Goal: Task Accomplishment & Management: Use online tool/utility

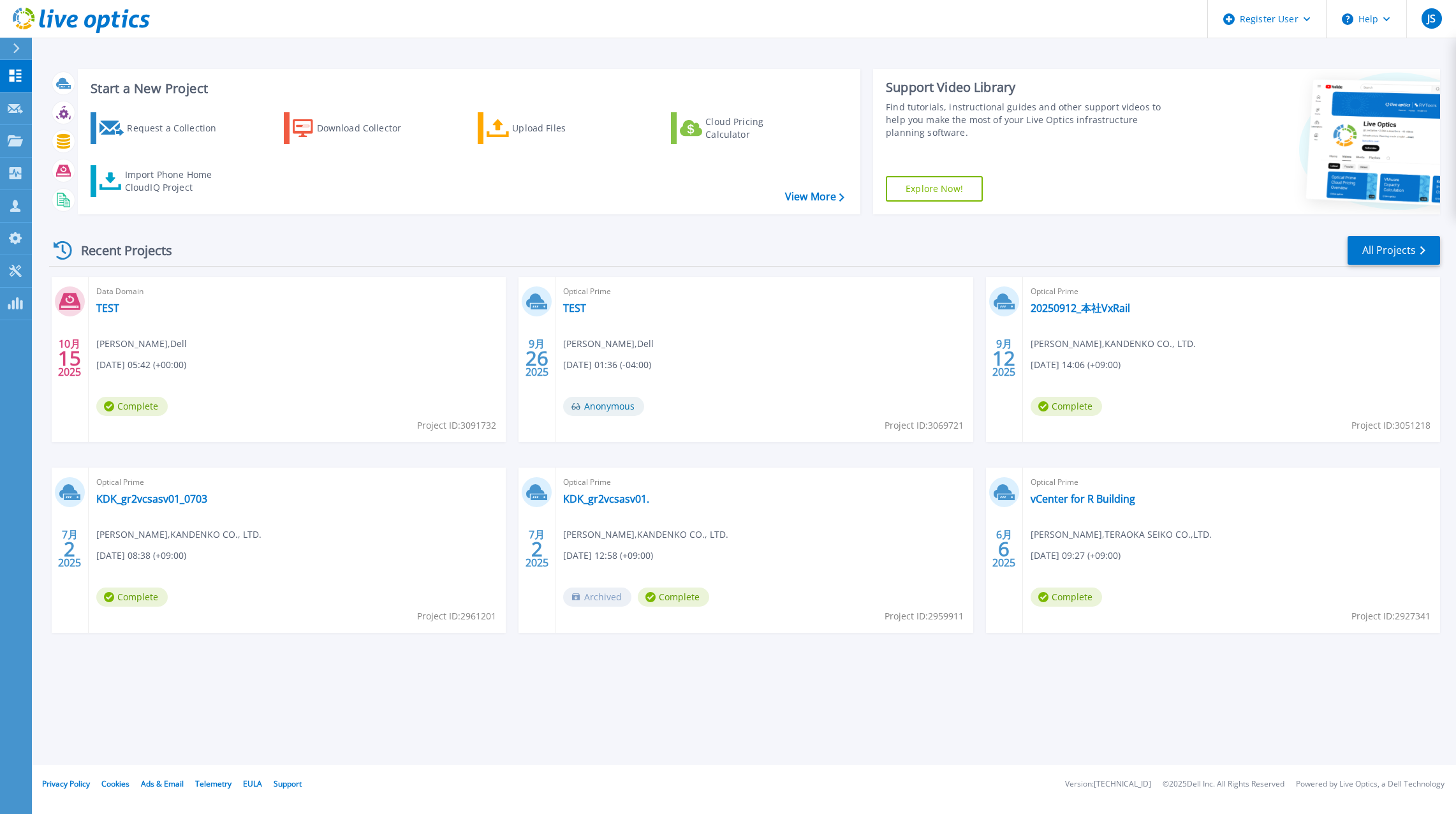
click at [326, 329] on div "Data Domain TEST Junichi Shimizu , Dell 10/15/2025, 05:42 (+00:00) Complete Pro…" at bounding box center [296, 359] width 417 height 165
click at [104, 308] on link "TEST" at bounding box center [107, 308] width 23 height 13
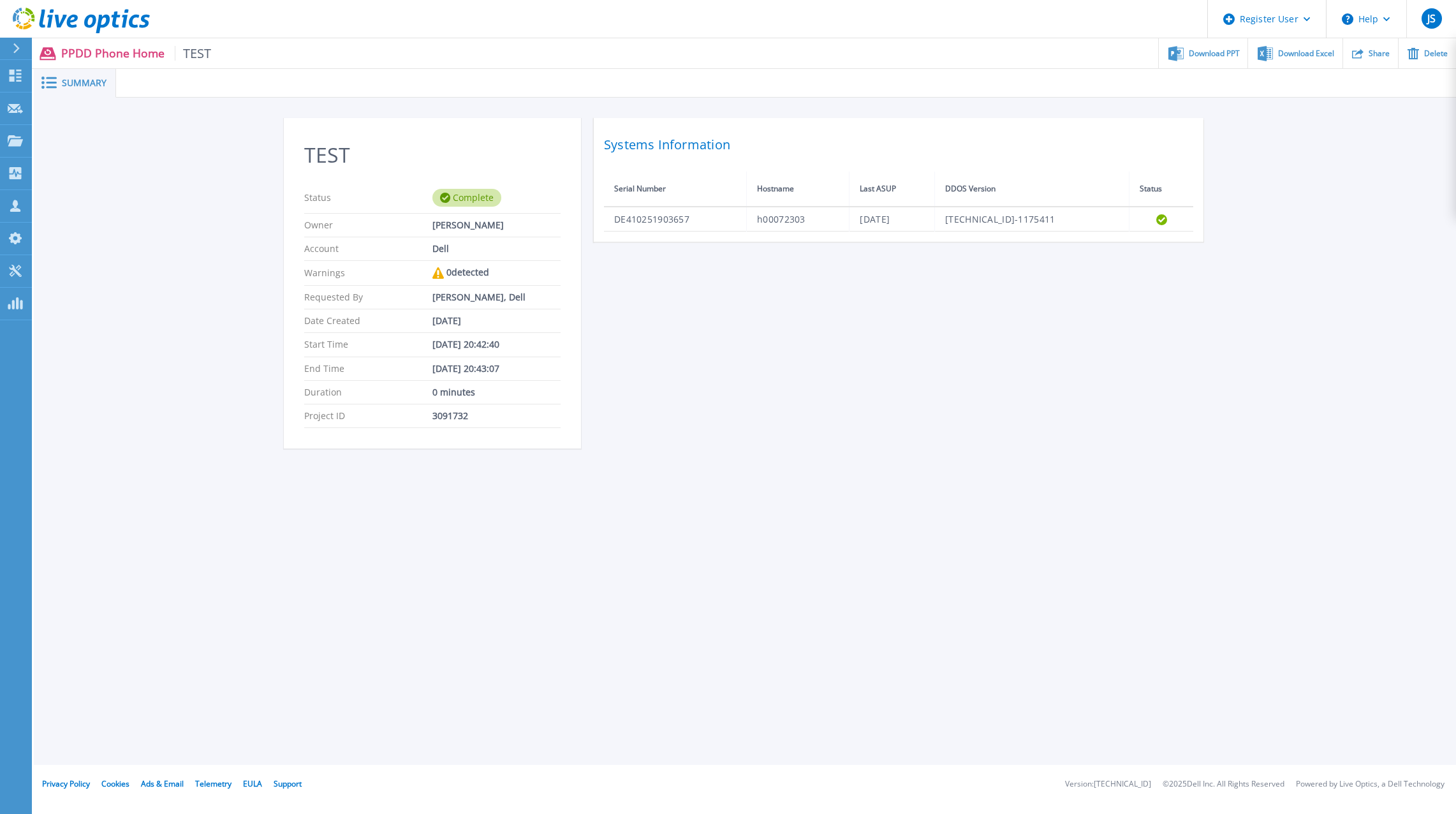
click at [191, 55] on span "TEST" at bounding box center [194, 53] width 37 height 14
click at [20, 17] on icon at bounding box center [81, 20] width 137 height 26
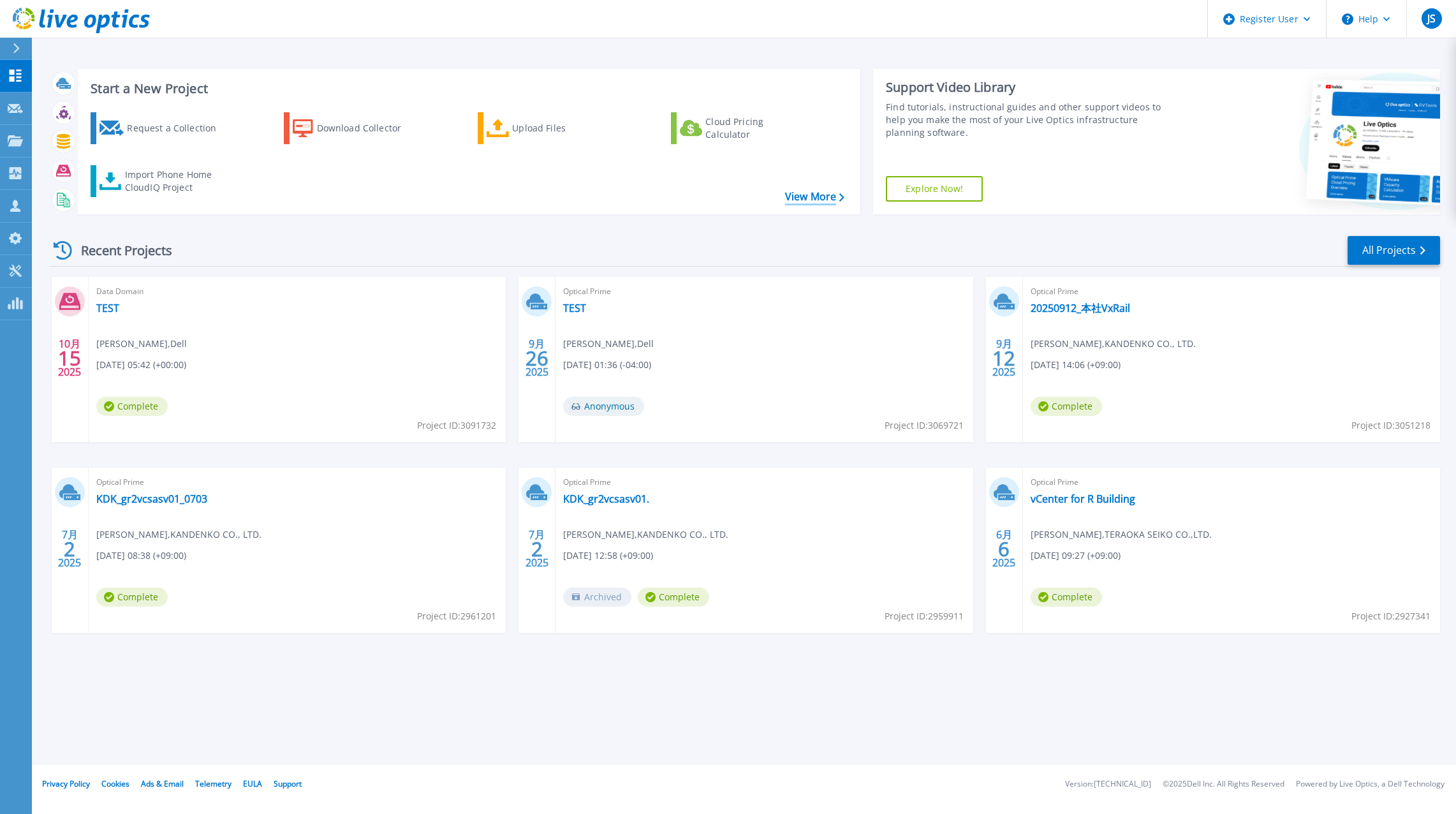
click at [814, 197] on link "View More" at bounding box center [815, 196] width 59 height 12
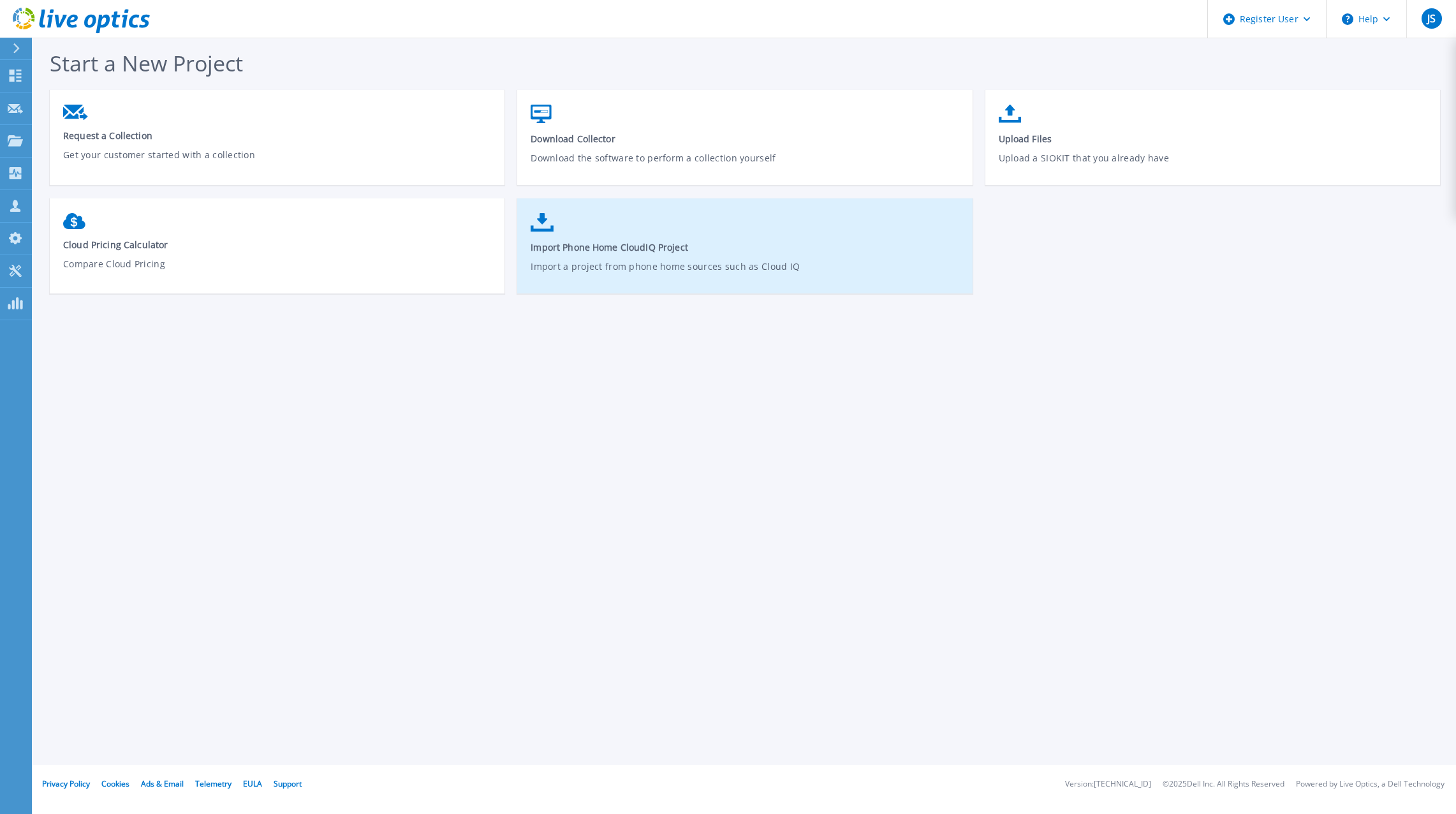
click at [545, 223] on icon at bounding box center [541, 223] width 23 height 19
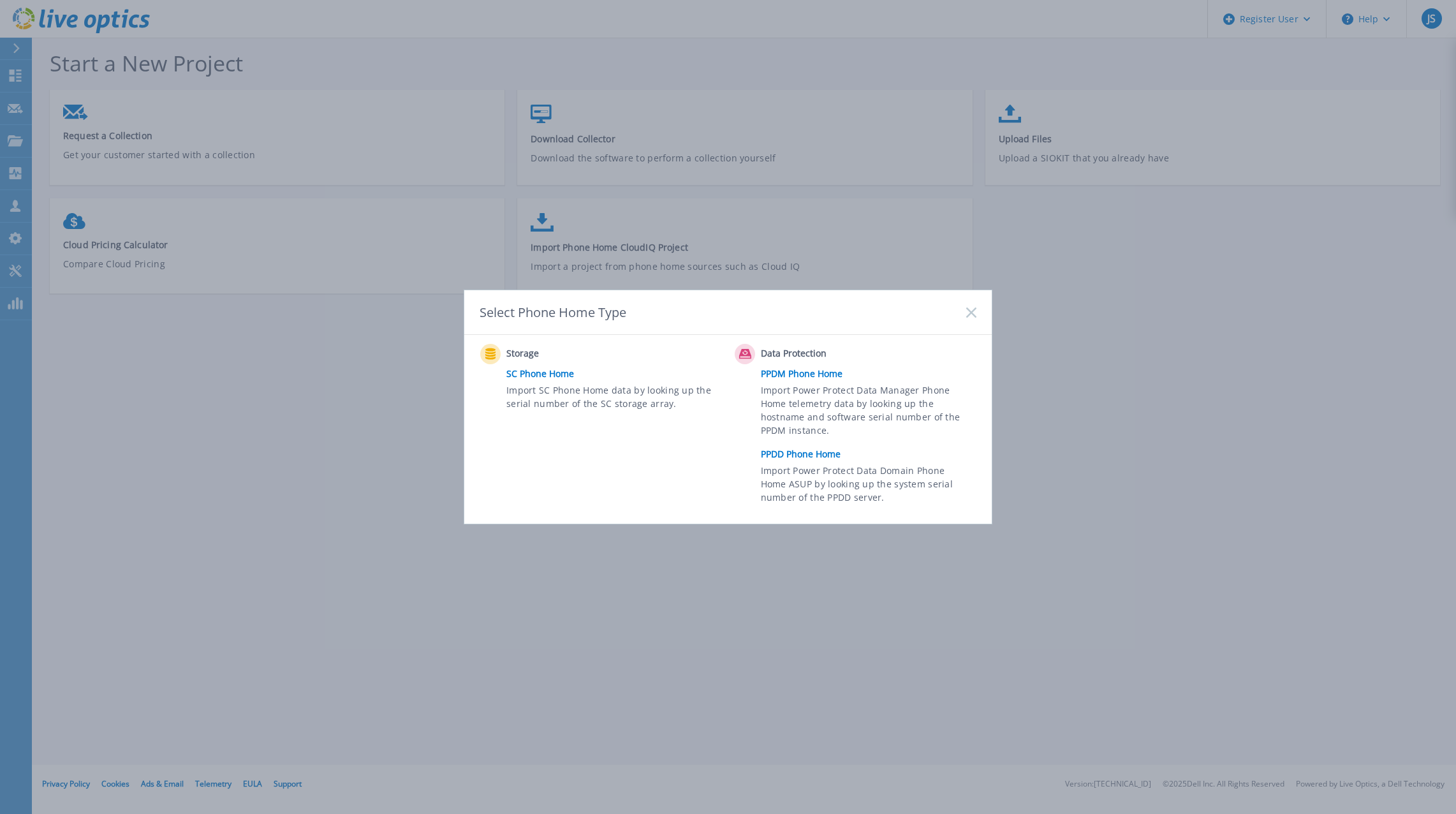
click at [794, 376] on link "PPDM Phone Home" at bounding box center [871, 374] width 222 height 20
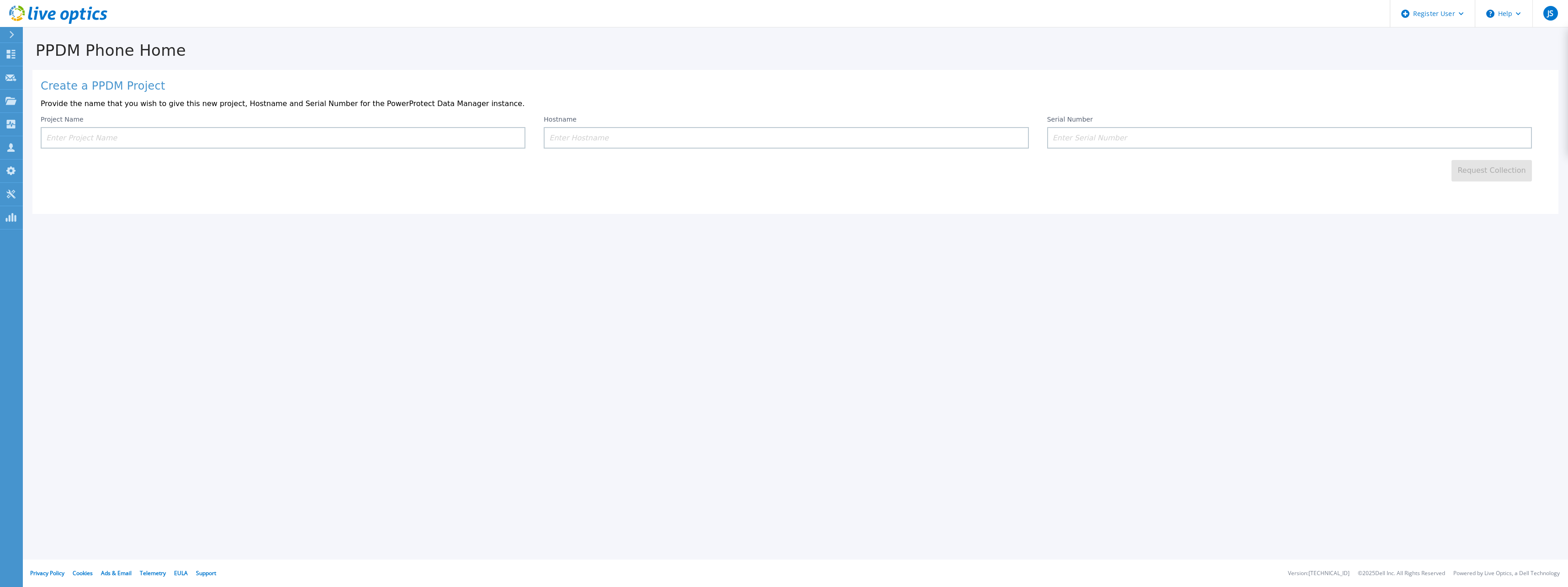
click at [272, 135] on input at bounding box center [283, 138] width 485 height 21
click at [1043, 144] on input at bounding box center [1289, 138] width 485 height 21
paste input "ELMPPD0725GGRC"
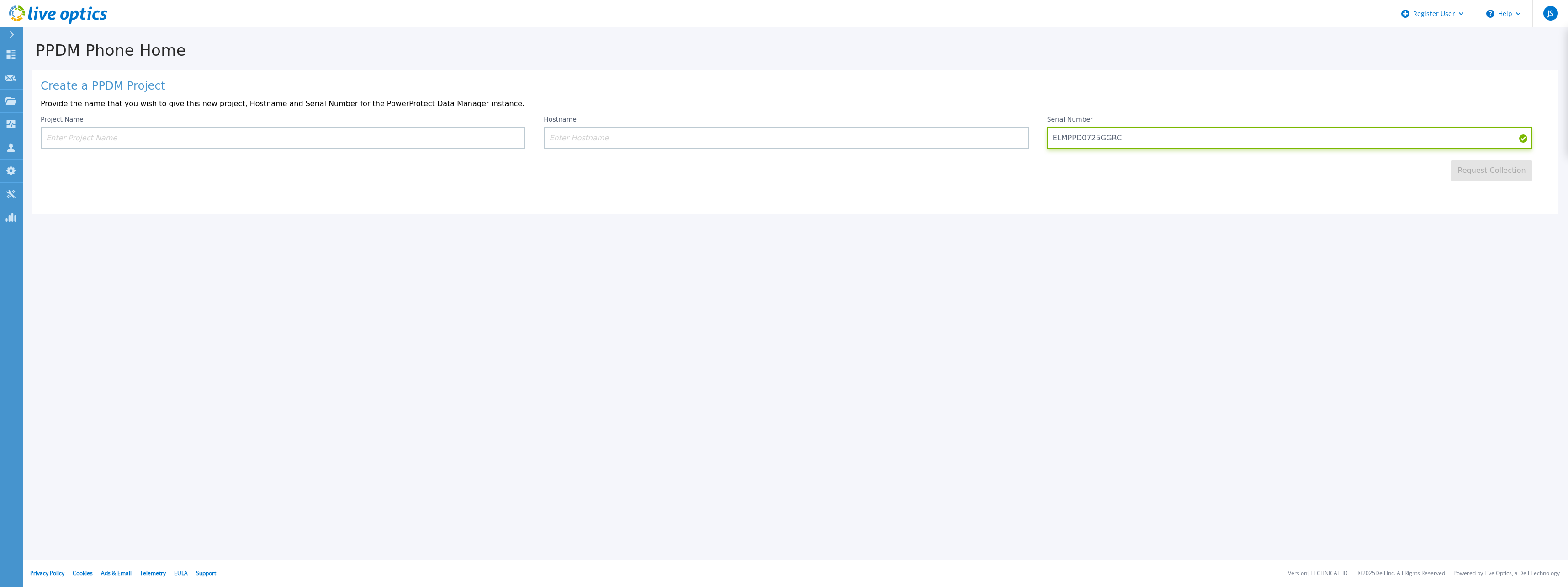
type input "ELMPPD0725GGRC"
click at [685, 138] on input at bounding box center [786, 138] width 485 height 21
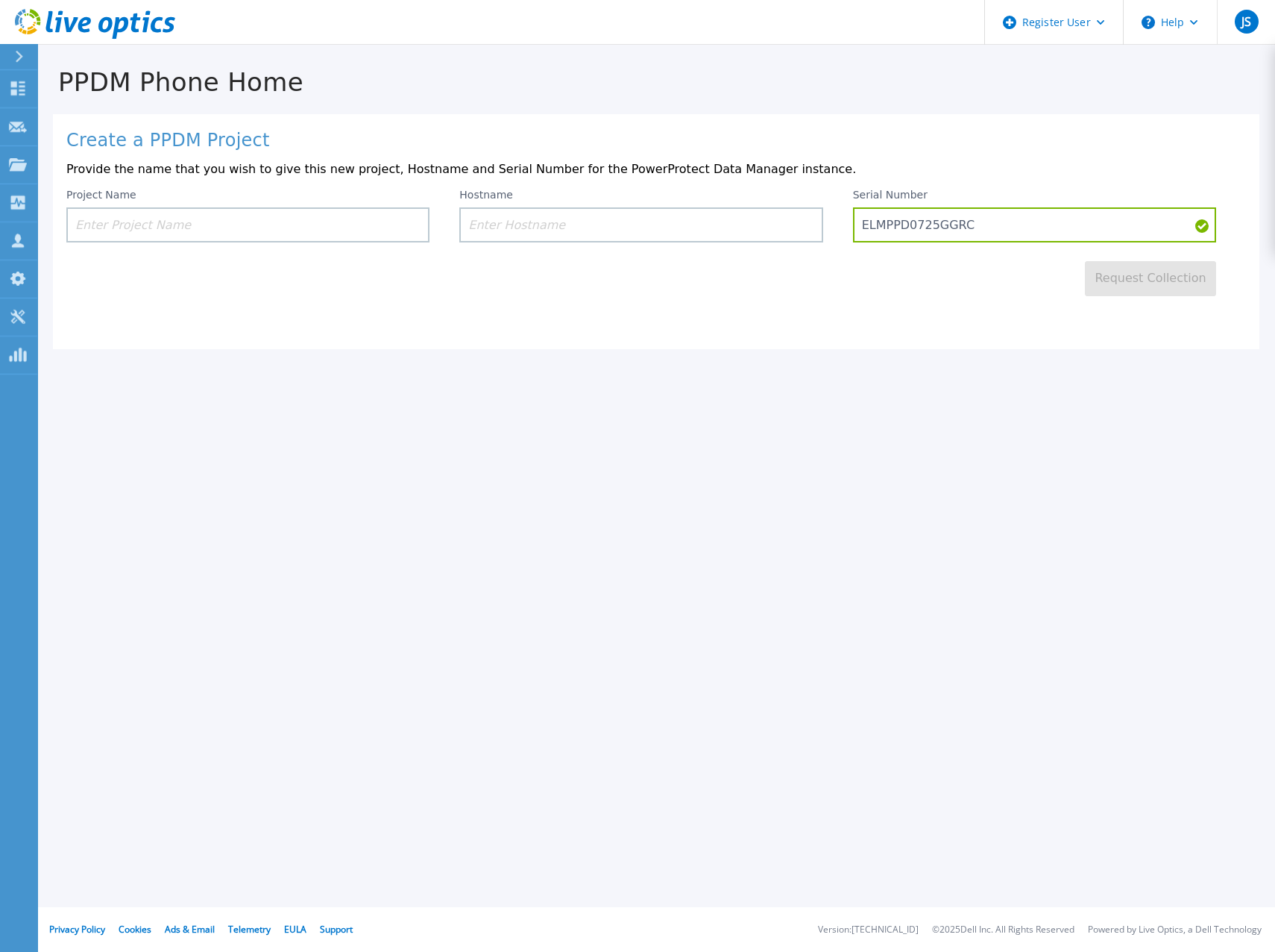
click at [208, 227] on input at bounding box center [248, 225] width 364 height 35
paste input "TAIYO YUDEN CO., LTD."
type input "TAIYO YUDEN_Kobe"
click at [415, 337] on div "Create a PPDM Project Provide the name that you wish to give this new project, …" at bounding box center [656, 232] width 1206 height 235
click at [522, 236] on input at bounding box center [641, 225] width 364 height 35
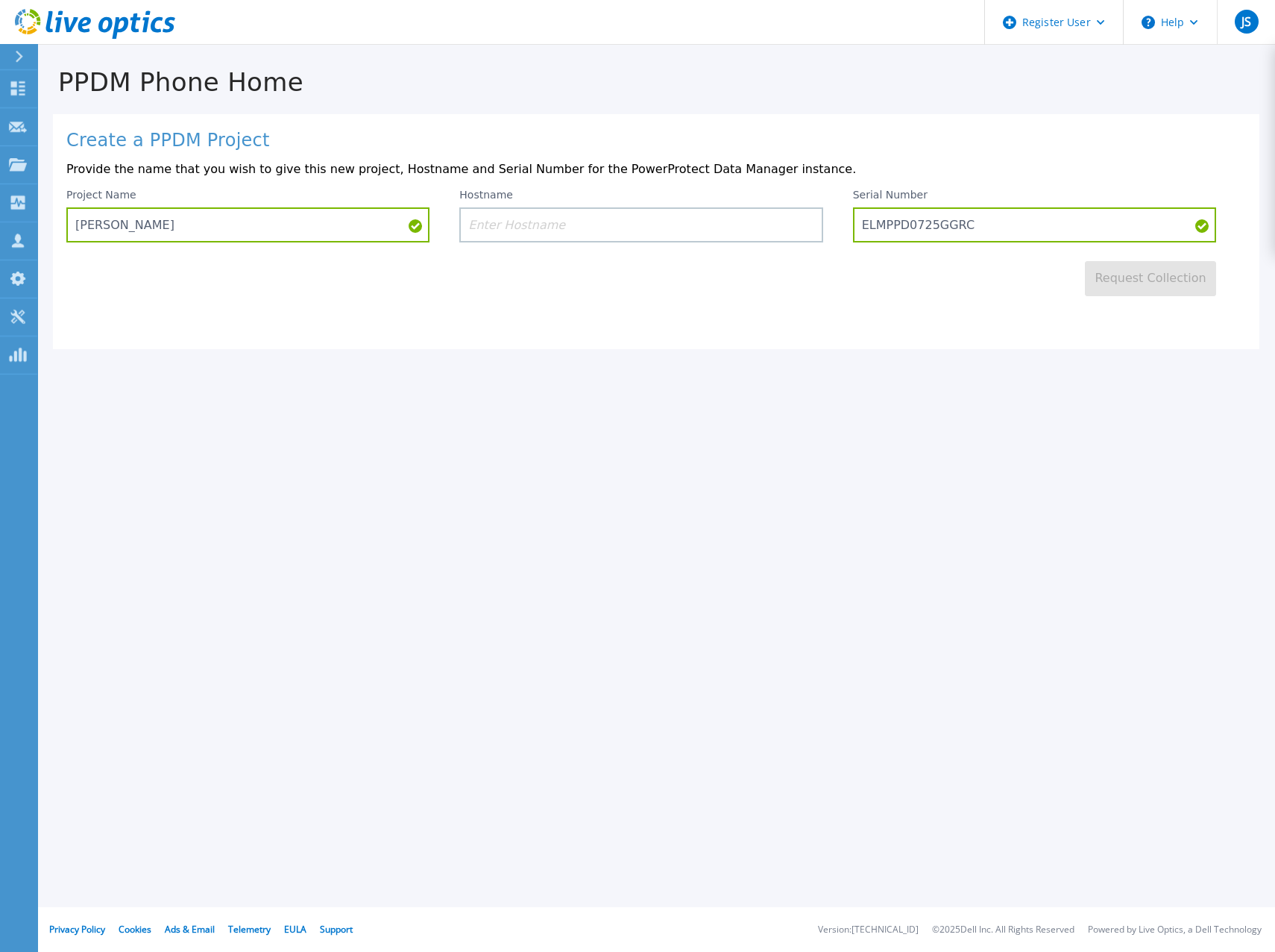
drag, startPoint x: 714, startPoint y: 130, endPoint x: 714, endPoint y: 150, distance: 20.0
click at [714, 130] on h1 "Create a PPDM Project" at bounding box center [656, 140] width 1180 height 21
click at [687, 235] on input at bounding box center [641, 225] width 364 height 35
paste input "H00073983"
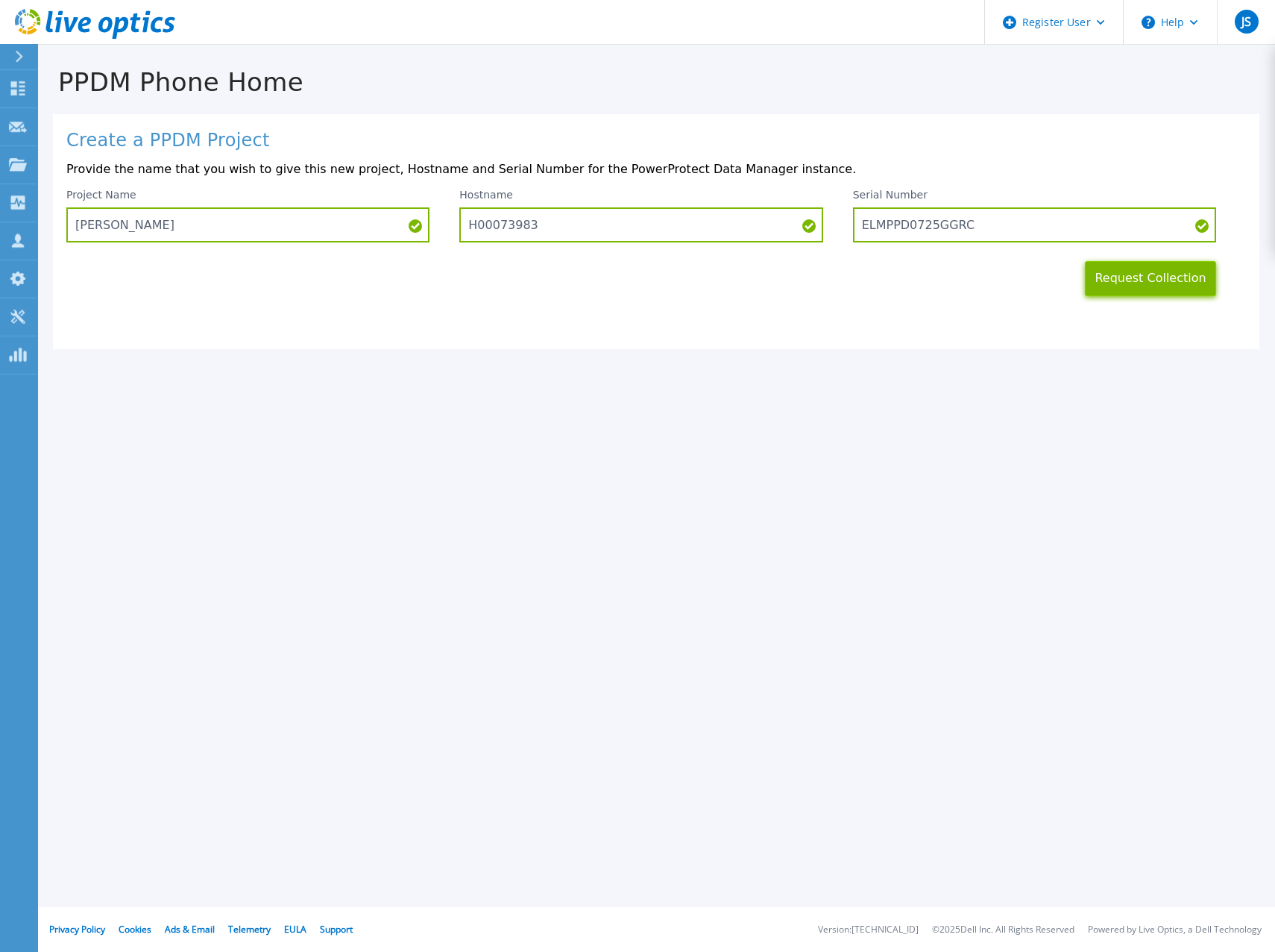
click at [1123, 281] on button "Request Collection" at bounding box center [1151, 278] width 131 height 35
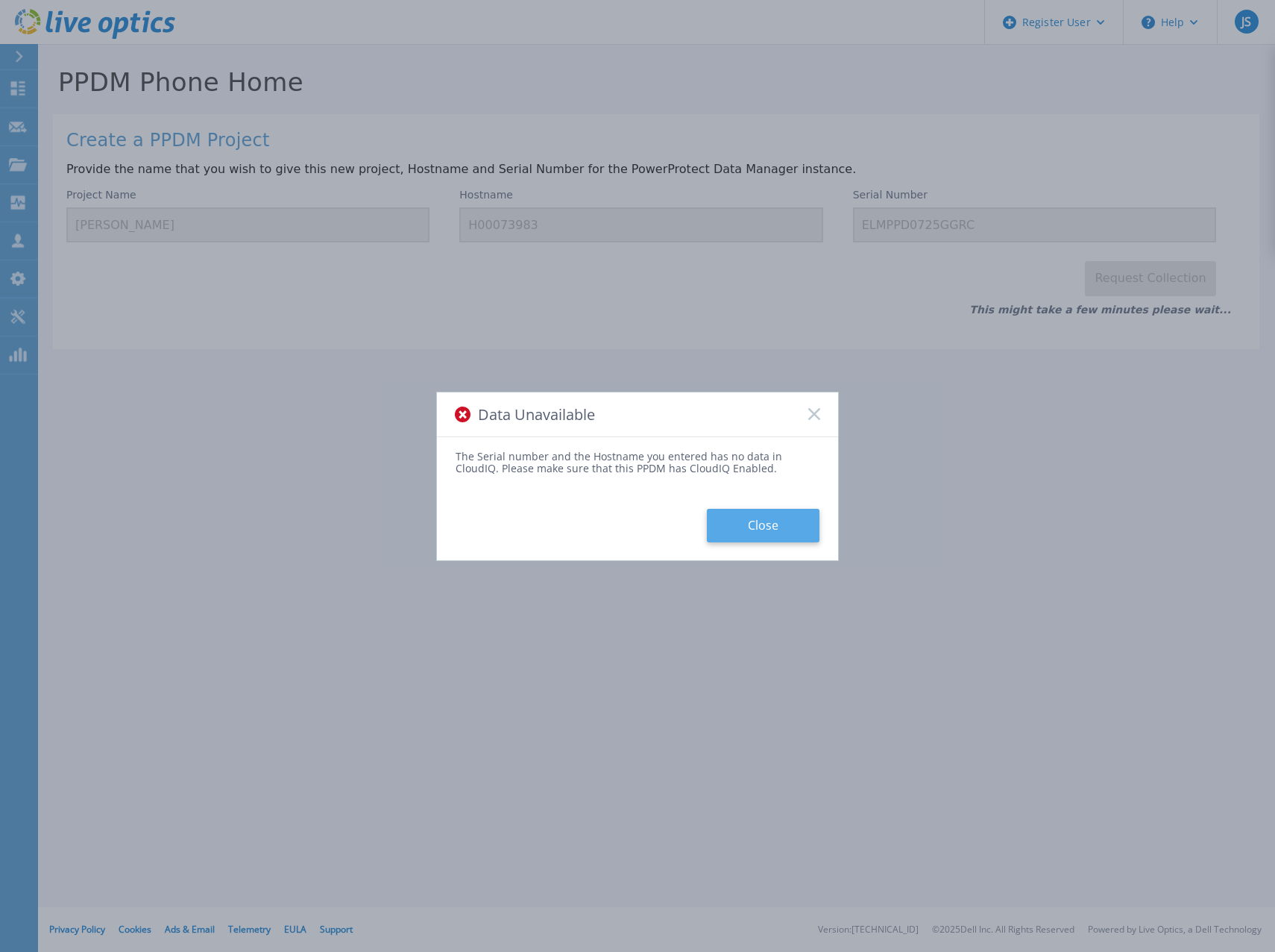
click at [758, 526] on button "Close" at bounding box center [763, 526] width 112 height 34
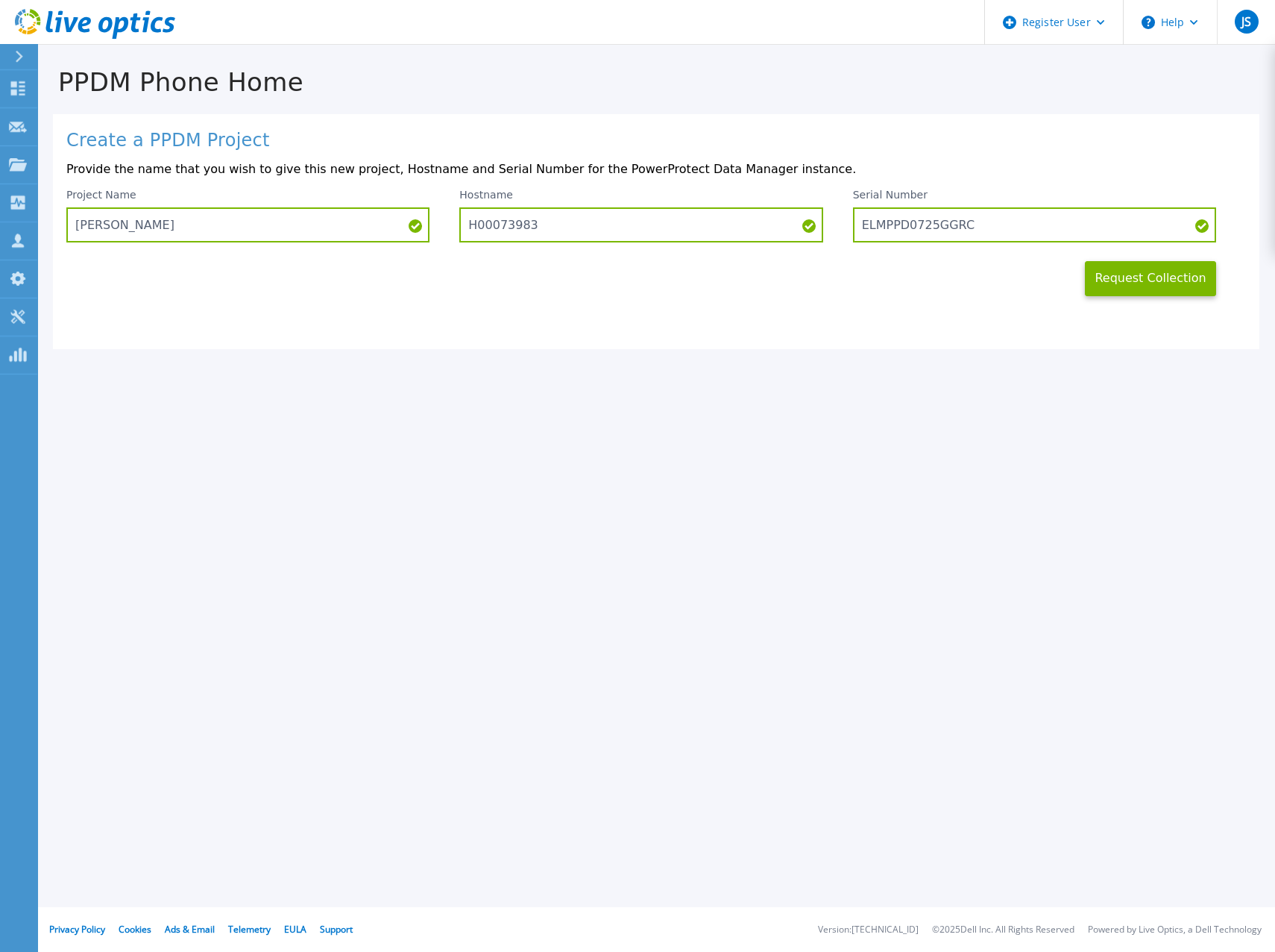
click at [776, 352] on div "PPDM Phone Home Create a PPDM Project Provide the name that you wish to give th…" at bounding box center [637, 476] width 1275 height 952
drag, startPoint x: 600, startPoint y: 229, endPoint x: 441, endPoint y: 238, distance: 159.3
click at [441, 238] on div "Project Name TAIYO YUDEN_Kobe Hostname H00073983 Serial Number ELMPPD0725GGRC" at bounding box center [656, 216] width 1180 height 54
paste input "h00072281"
type input "h00072281"
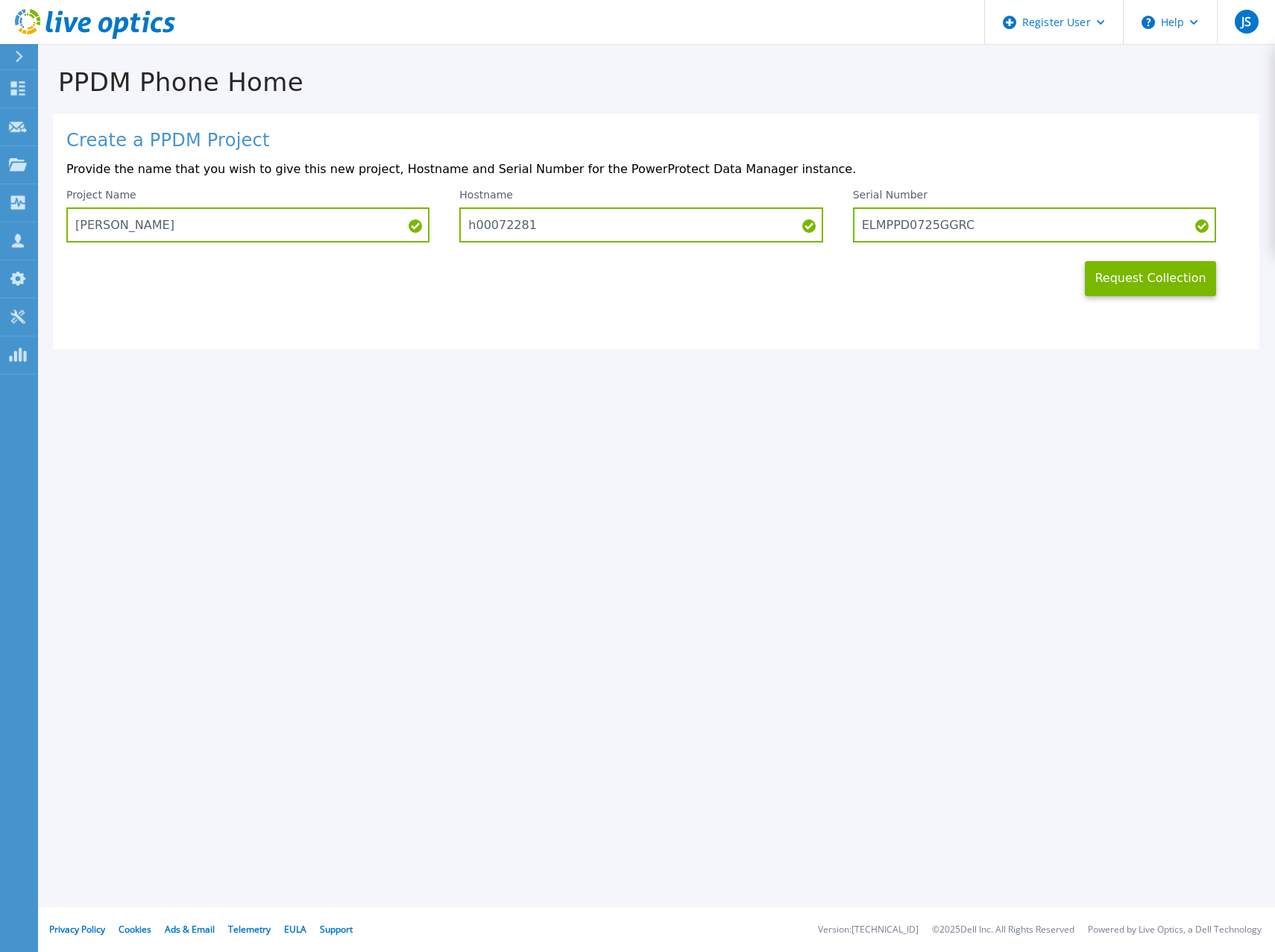
click at [611, 301] on div "Create a PPDM Project Provide the name that you wish to give this new project, …" at bounding box center [656, 232] width 1206 height 235
click at [204, 233] on input "TAIYO YUDEN_Kobe" at bounding box center [248, 225] width 364 height 35
type input "TAIYO YUDEN_Kobe PPDM"
click at [1113, 282] on button "Request Collection" at bounding box center [1151, 278] width 131 height 35
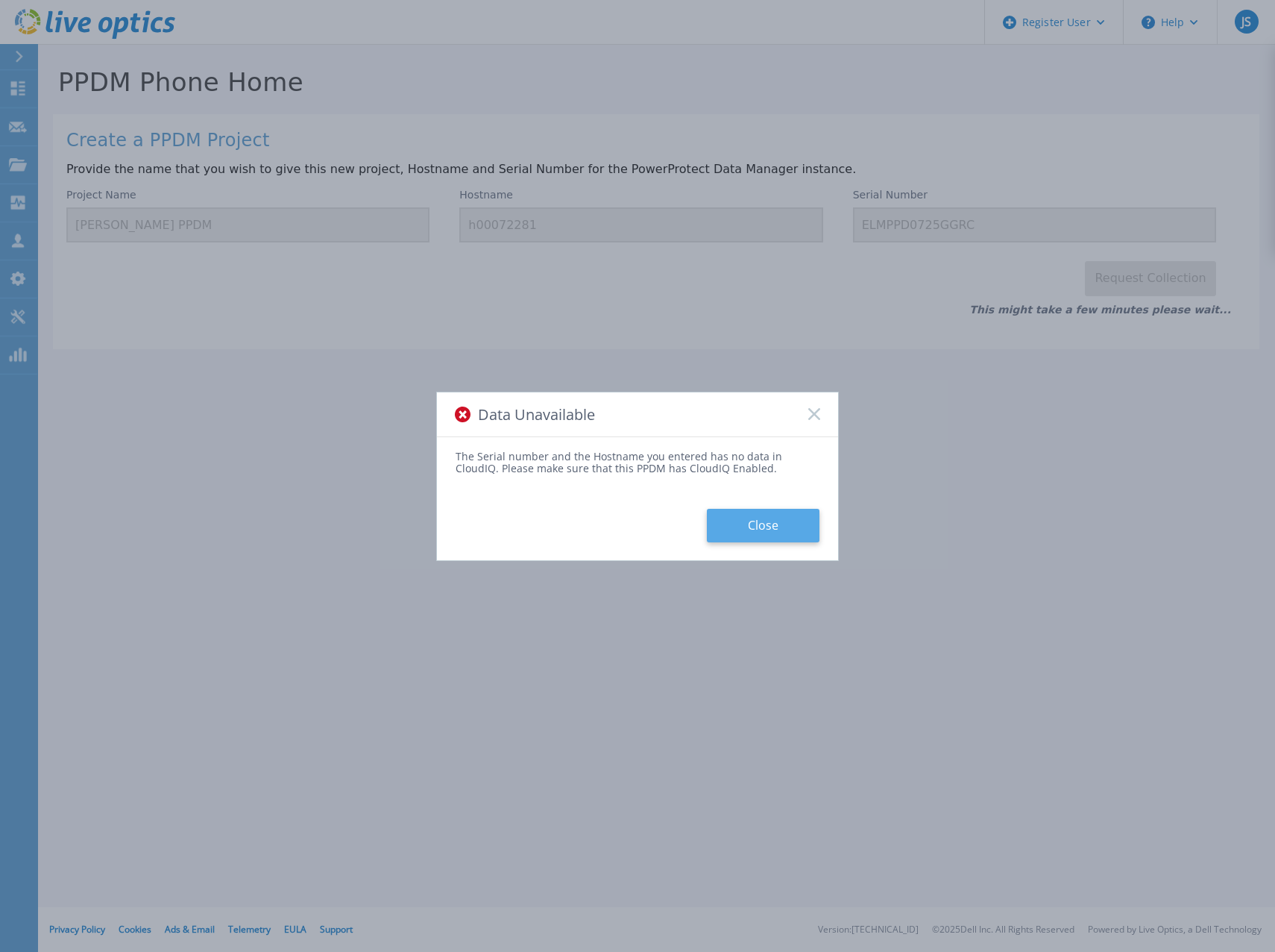
click at [734, 537] on button "Close" at bounding box center [763, 526] width 112 height 34
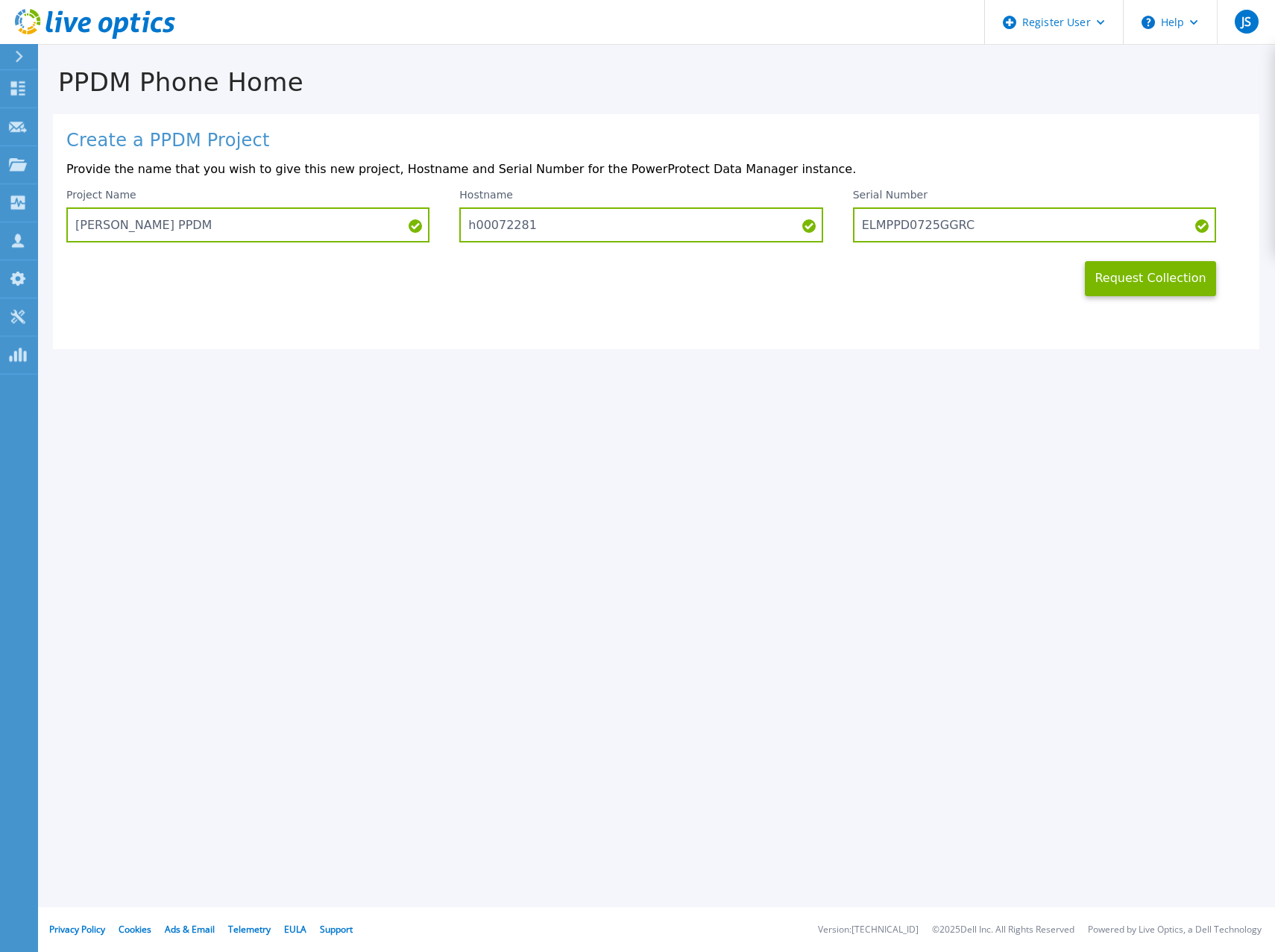
click at [90, 20] on icon at bounding box center [84, 25] width 13 height 16
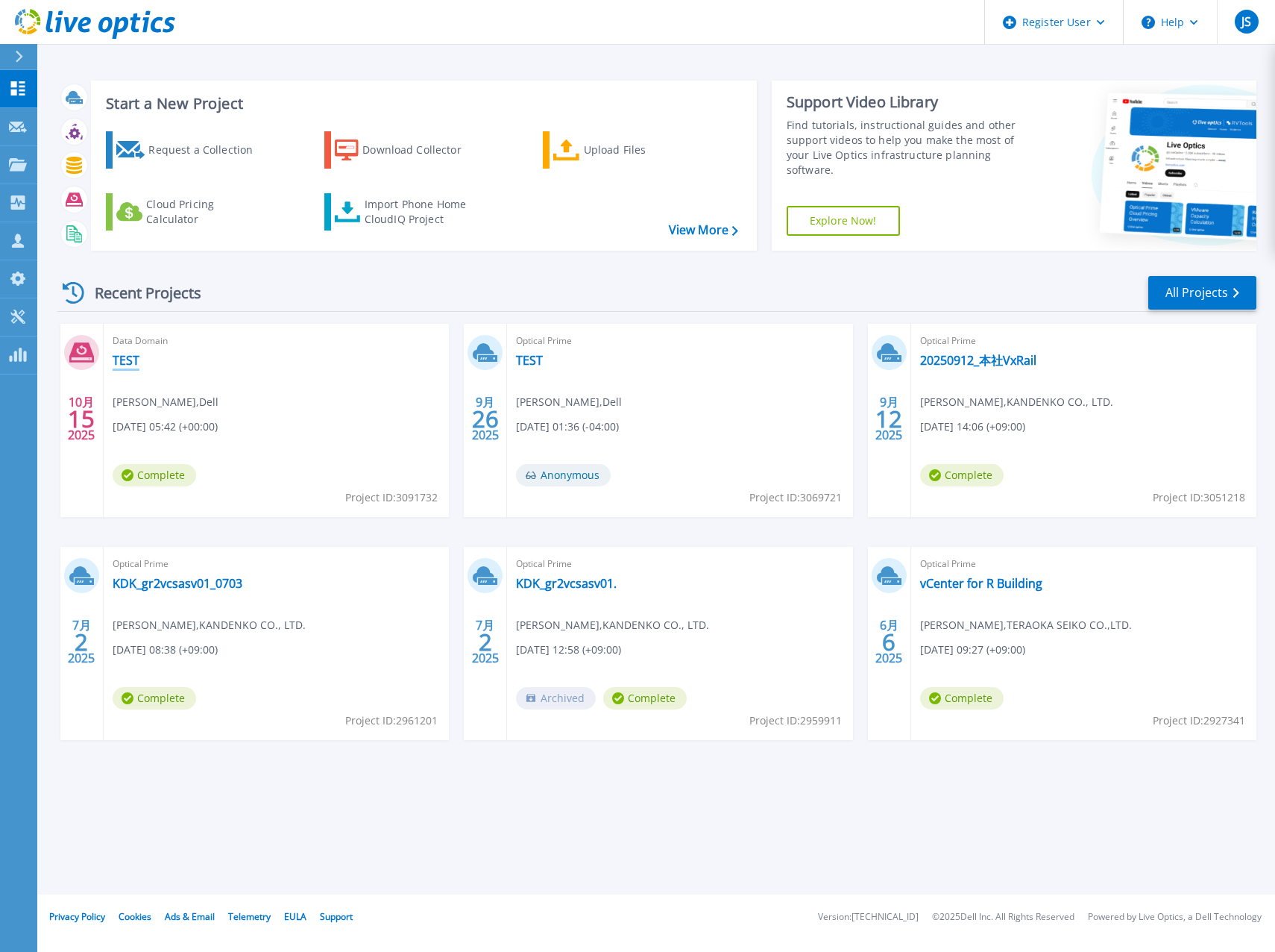
click at [136, 356] on link "TEST" at bounding box center [125, 360] width 27 height 15
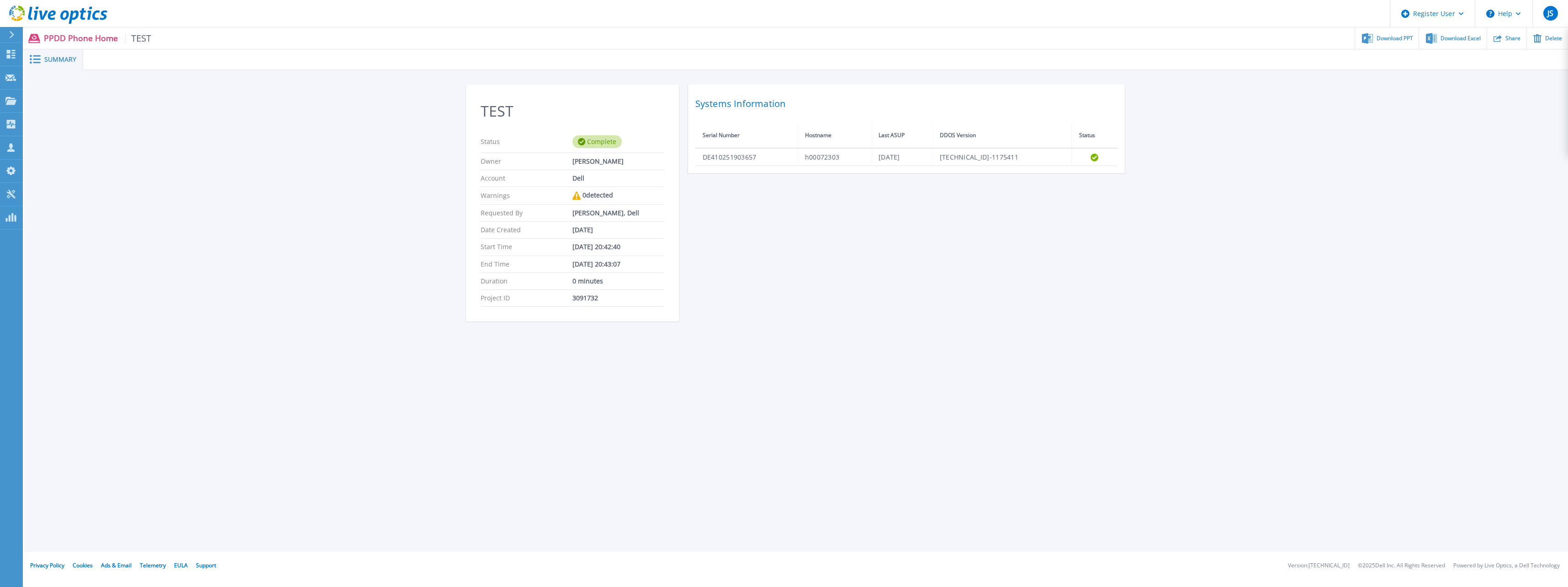
click at [139, 40] on span "TEST" at bounding box center [139, 38] width 27 height 10
drag, startPoint x: 139, startPoint y: 40, endPoint x: 133, endPoint y: 40, distance: 6.0
click at [133, 40] on span "TEST" at bounding box center [139, 38] width 27 height 10
click at [52, 57] on span "Summary" at bounding box center [60, 59] width 32 height 7
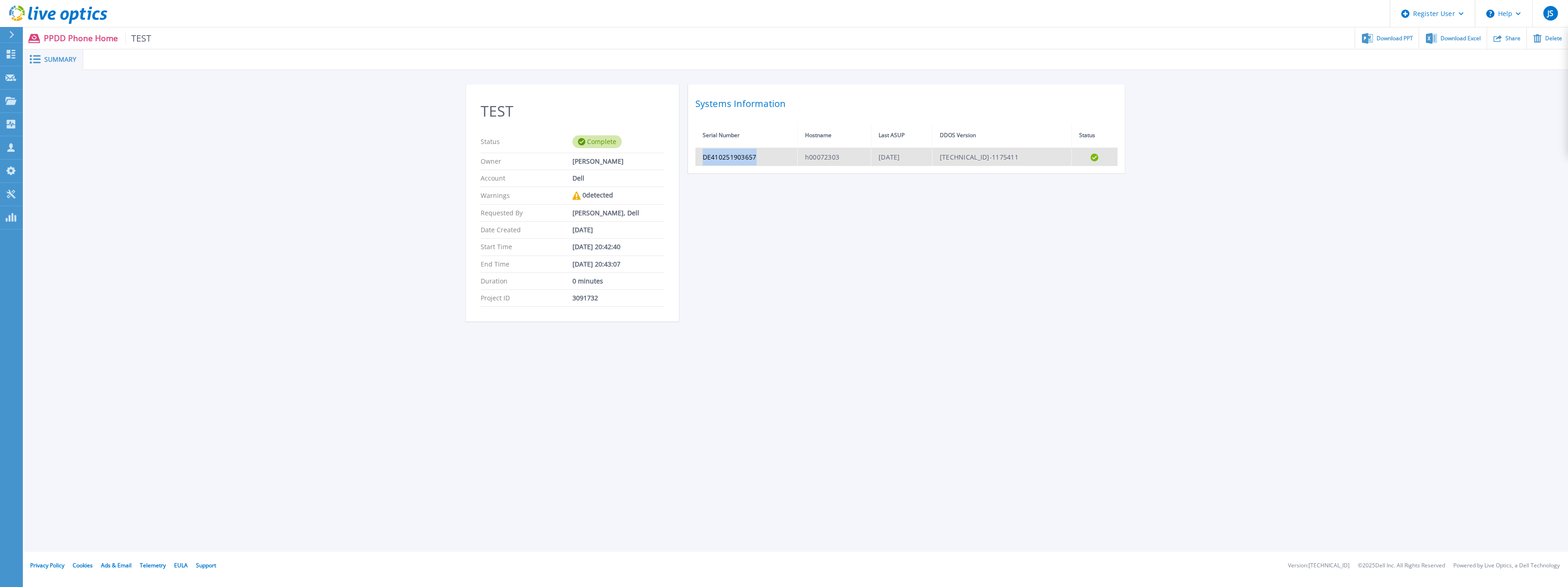
drag, startPoint x: 701, startPoint y: 158, endPoint x: 758, endPoint y: 163, distance: 57.2
click at [758, 163] on td "DE410251903657" at bounding box center [746, 156] width 102 height 18
copy td "DE410251903657"
click at [781, 41] on div "Delete" at bounding box center [1547, 38] width 41 height 21
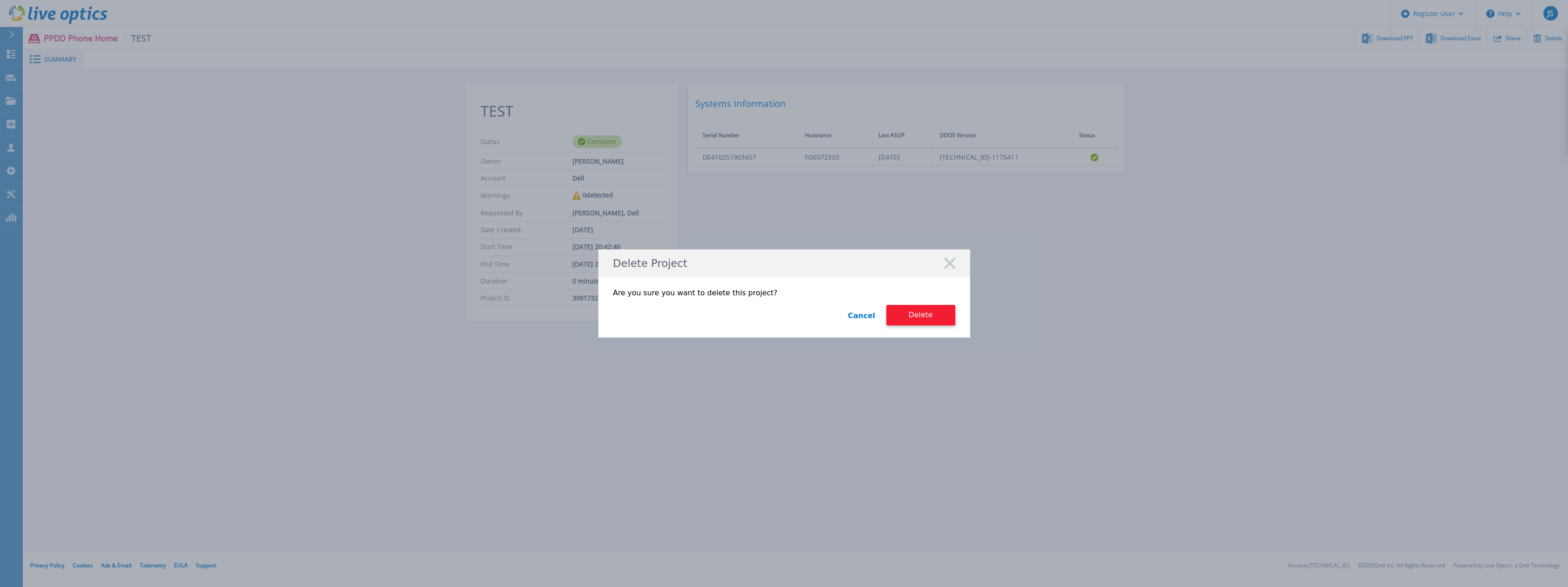
click at [781, 312] on button "Delete" at bounding box center [920, 315] width 69 height 21
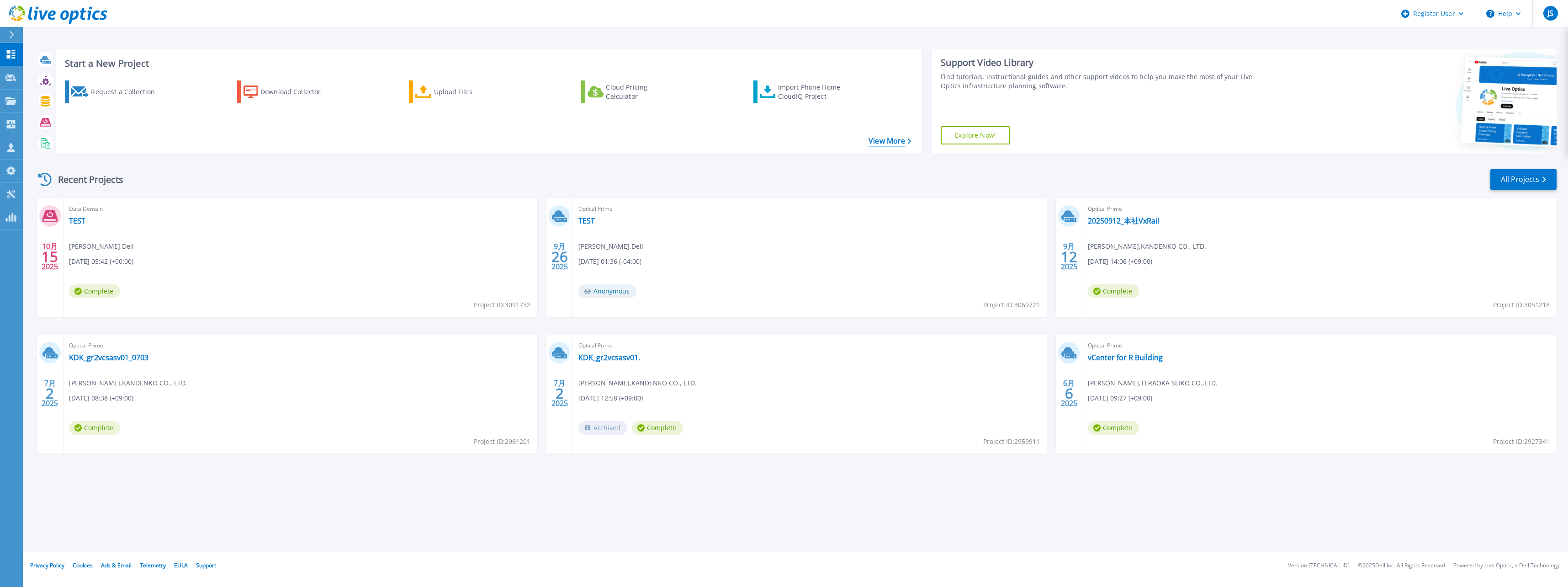
click at [883, 138] on link "View More" at bounding box center [890, 141] width 43 height 9
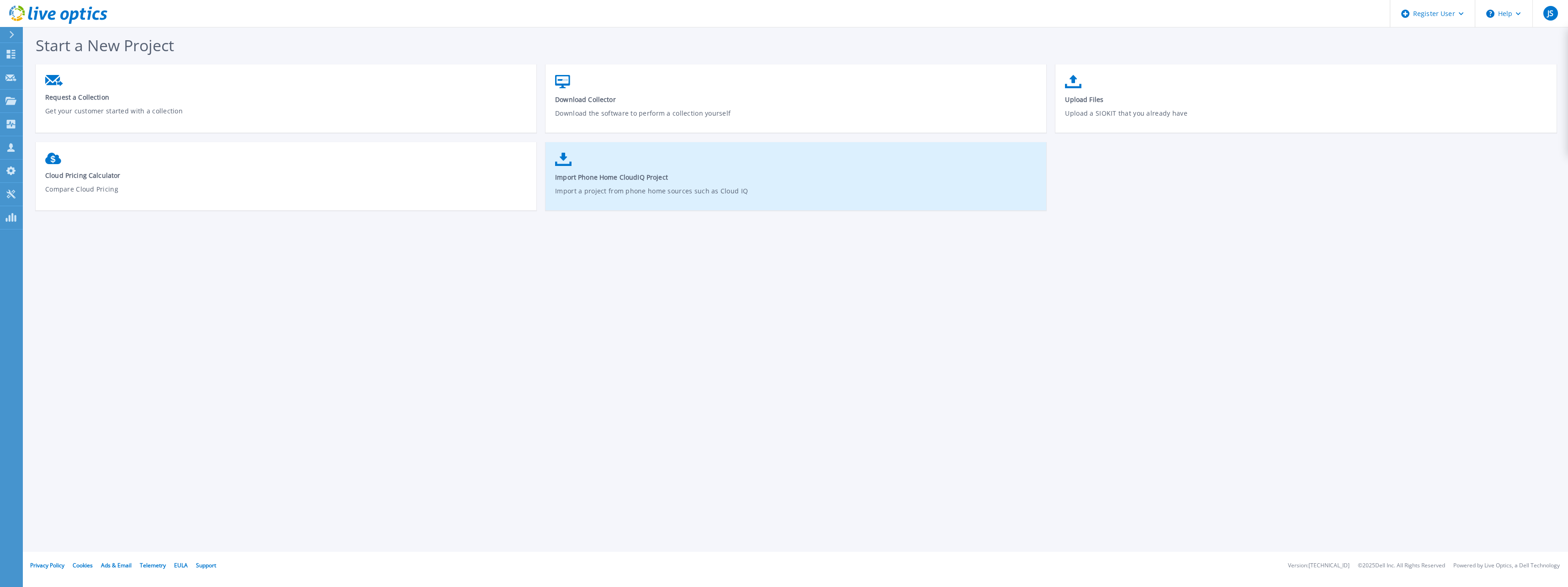
click at [723, 173] on span "Import Phone Home CloudIQ Project" at bounding box center [796, 177] width 482 height 9
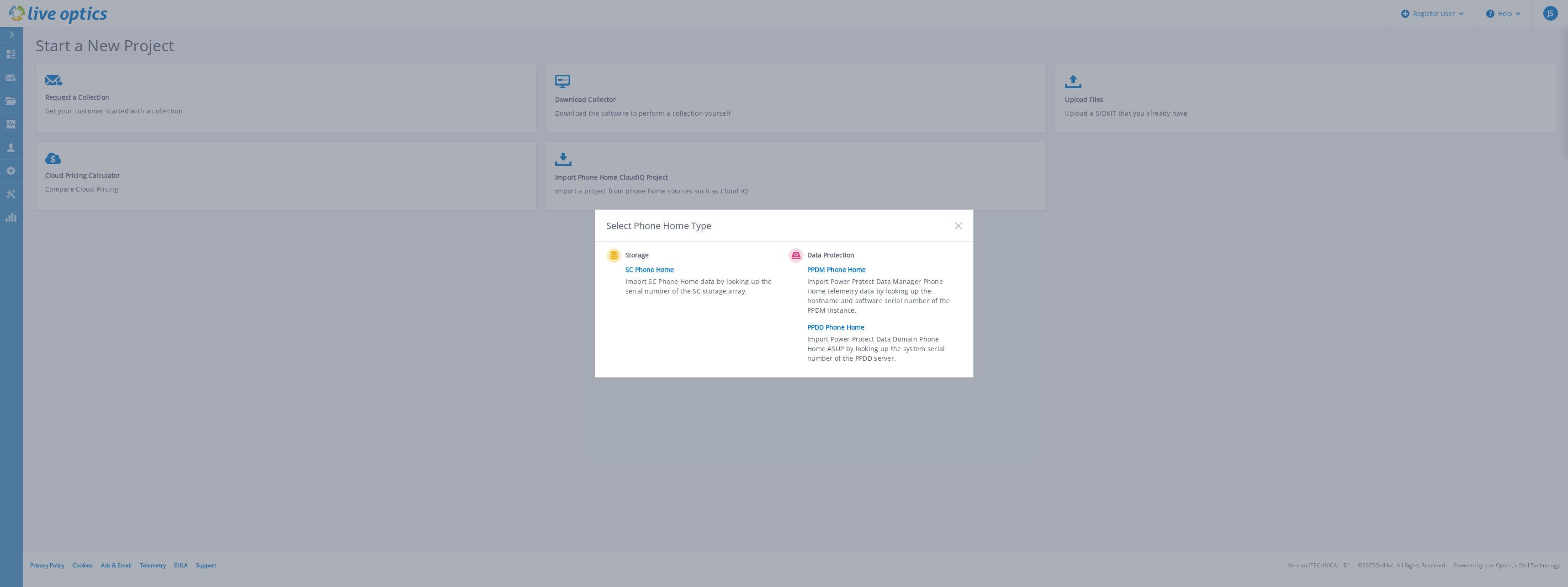
click at [831, 328] on link "PPDD Phone Home" at bounding box center [886, 327] width 159 height 14
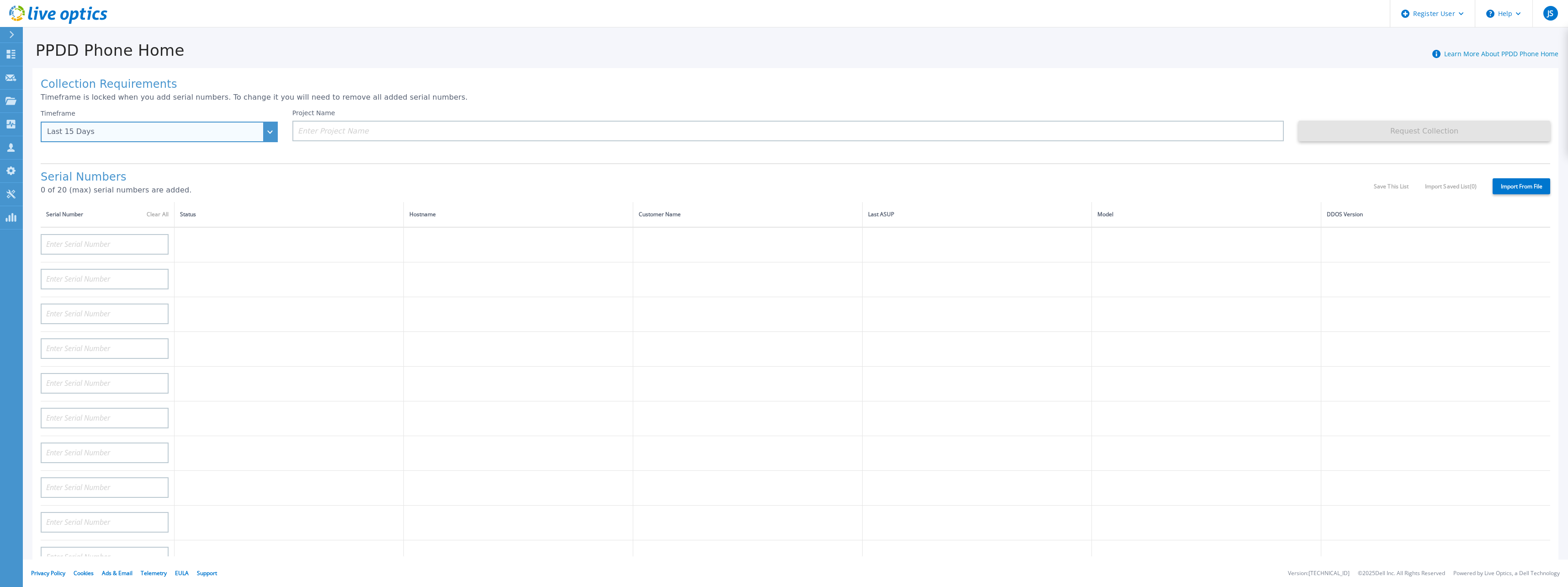
click at [272, 133] on div "Last 15 Days" at bounding box center [159, 132] width 237 height 21
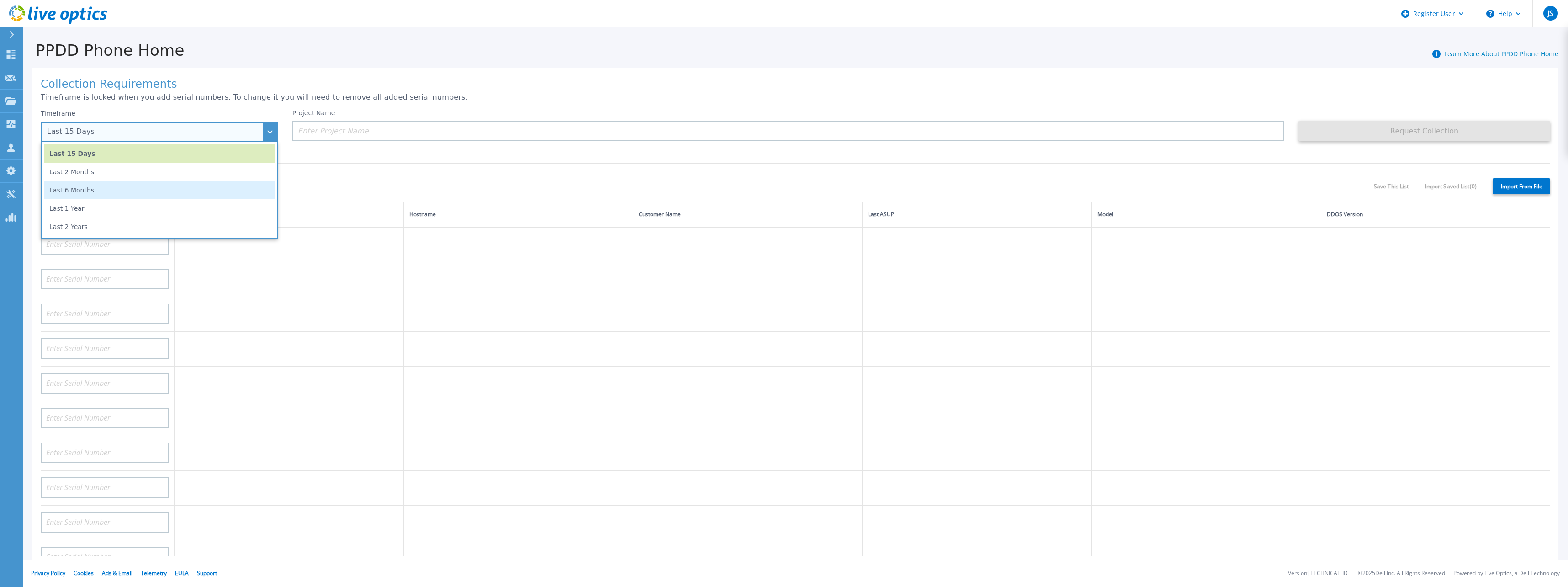
click at [261, 183] on li "Last 6 Months" at bounding box center [159, 190] width 231 height 18
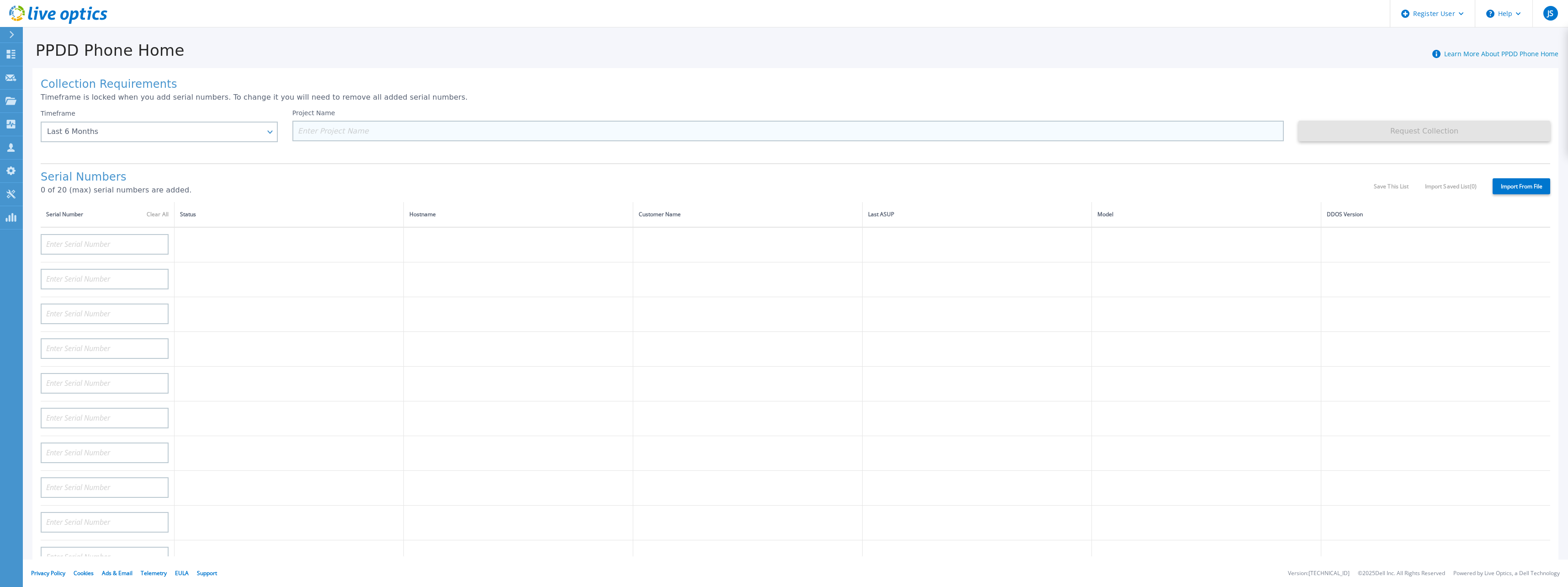
click at [345, 133] on input at bounding box center [788, 131] width 992 height 21
click at [377, 130] on input at bounding box center [788, 131] width 992 height 21
paste input "TAIYO YUDEN CO., LTD."
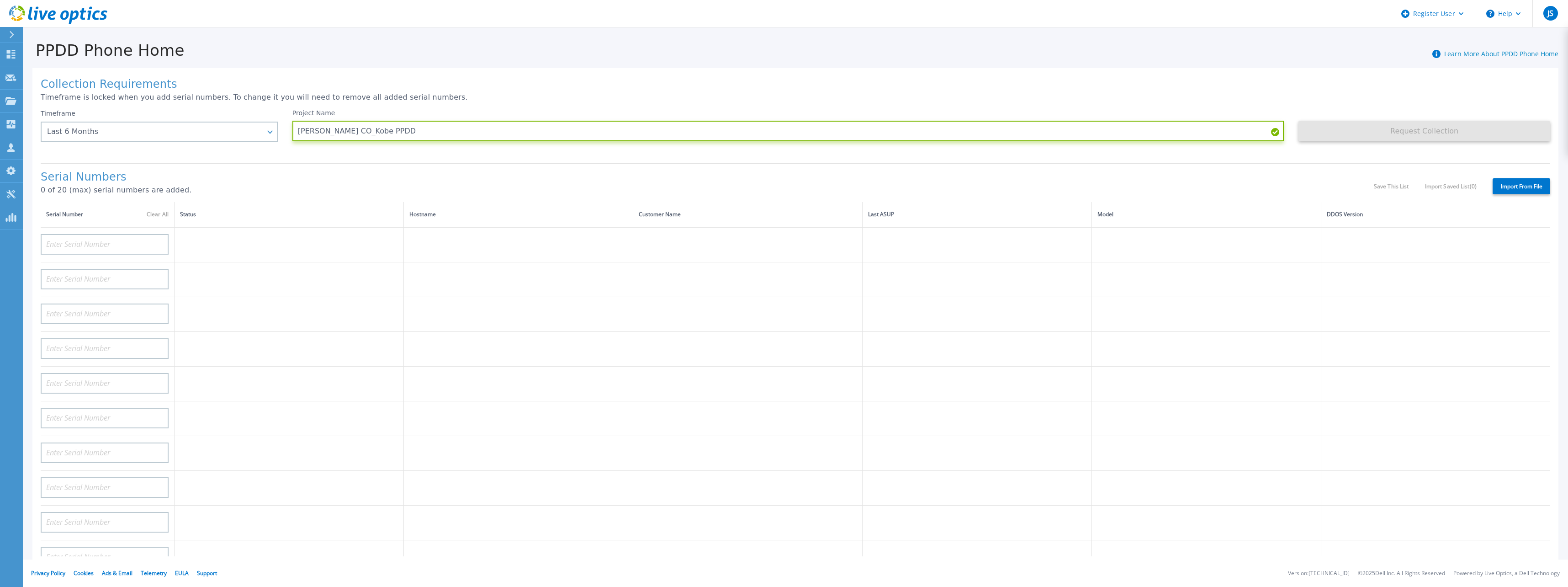
type input "[PERSON_NAME] CO_Kobe PPDD"
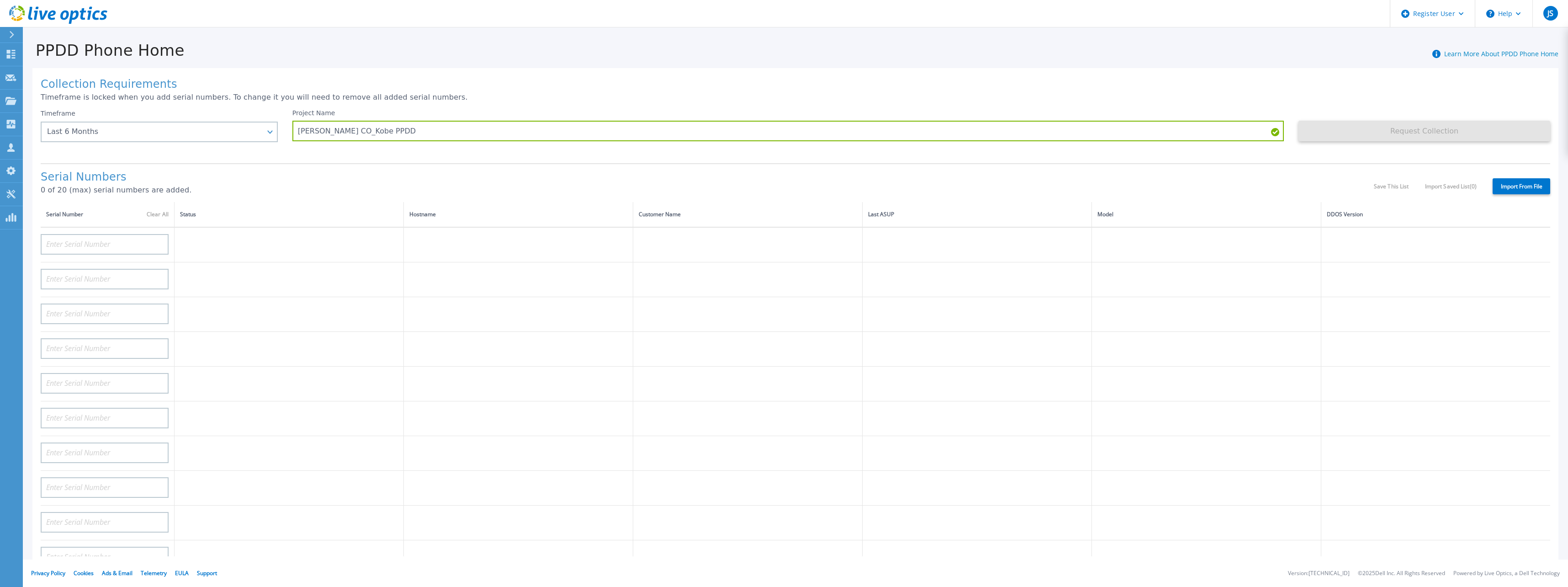
click at [1097, 156] on div "Collection Requirements Timeframe is locked when you add serial numbers. To cha…" at bounding box center [795, 322] width 1526 height 508
click at [113, 239] on input at bounding box center [105, 244] width 128 height 21
click at [58, 241] on input at bounding box center [105, 244] width 128 height 21
paste input "DE410251903657"
type input "DE410251903657"
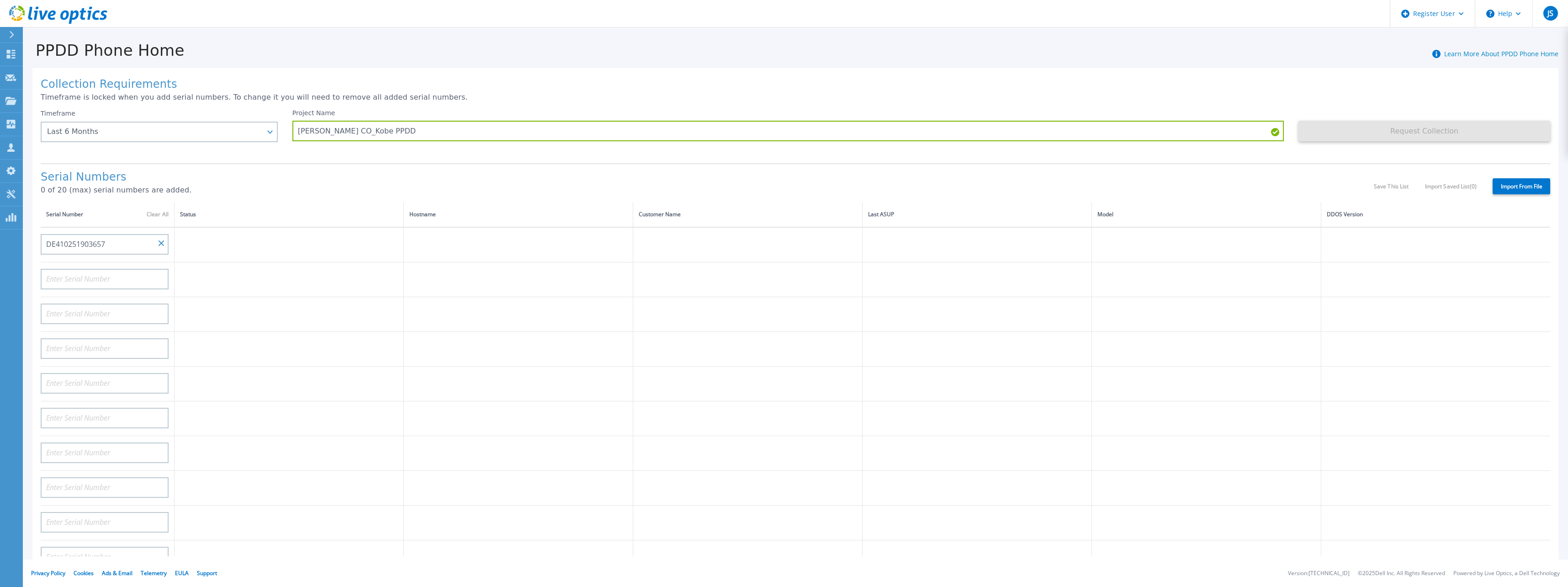
click at [331, 211] on th "Status" at bounding box center [289, 214] width 229 height 25
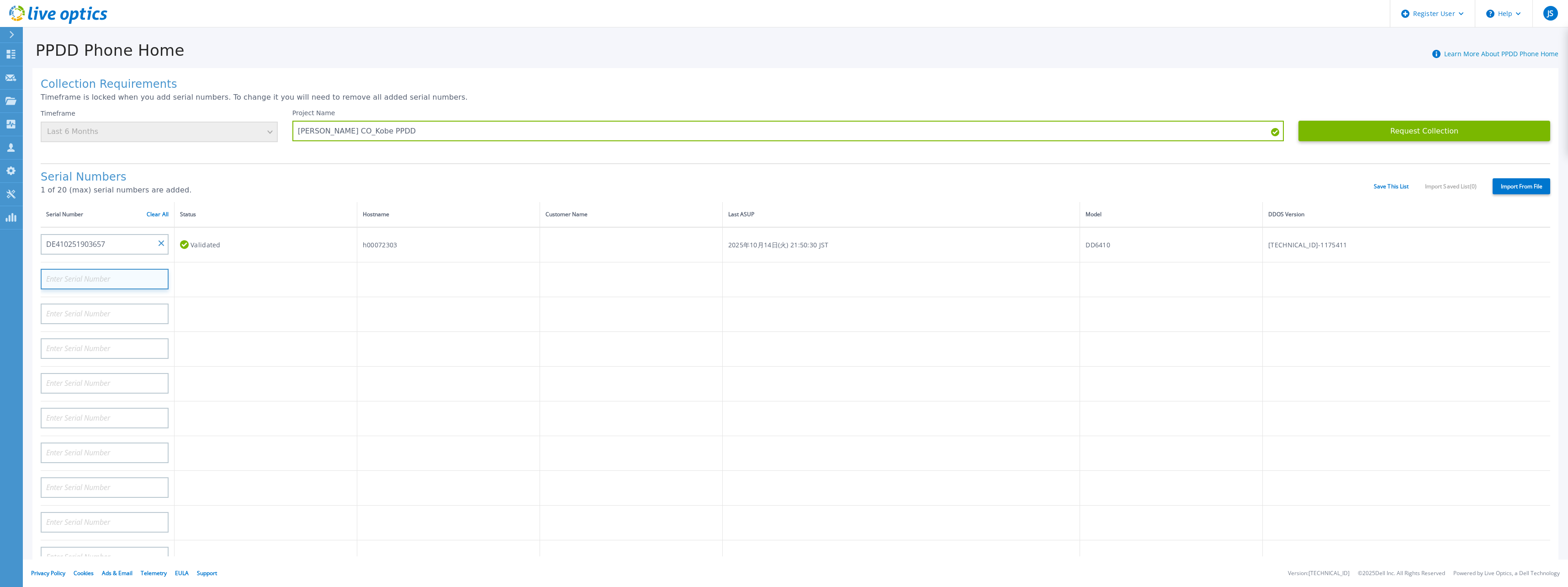
click at [80, 283] on input at bounding box center [105, 279] width 128 height 21
paste input "ELMPPD072504Z1"
type input "ELMPPD072504Z1"
click at [290, 316] on td at bounding box center [266, 314] width 183 height 35
click at [374, 292] on td at bounding box center [448, 279] width 183 height 35
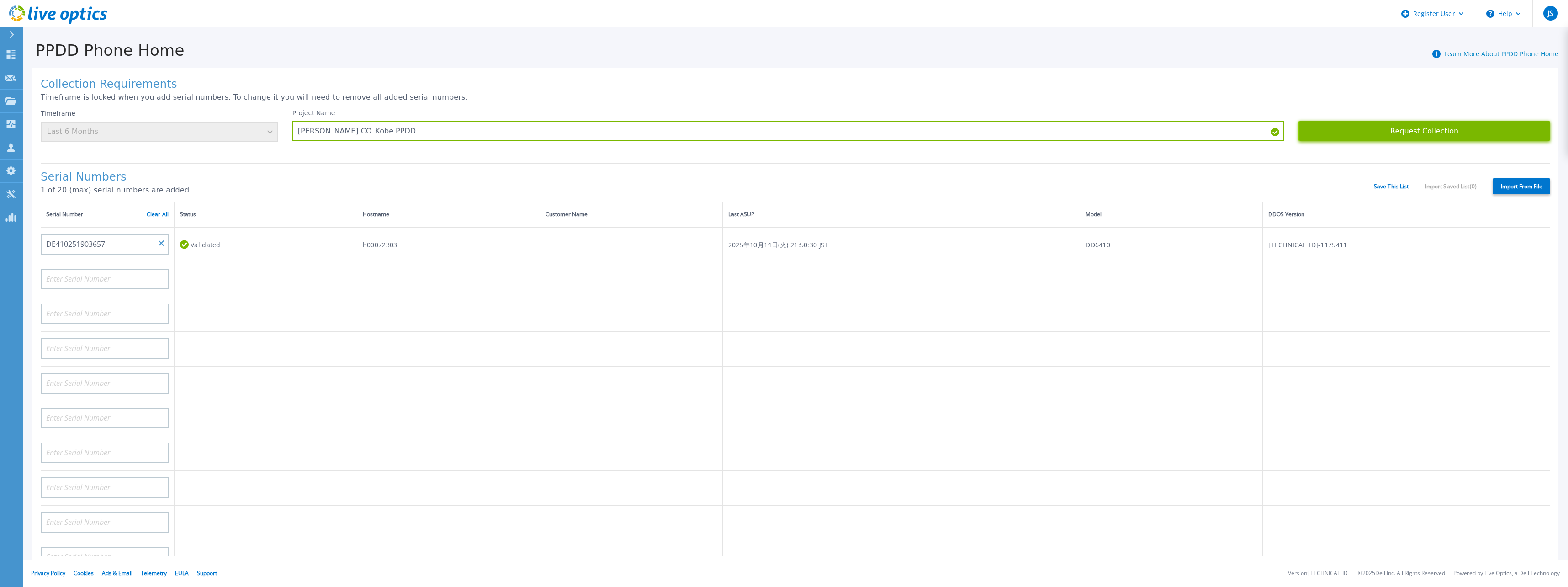
click at [1379, 135] on button "Request Collection" at bounding box center [1424, 131] width 252 height 21
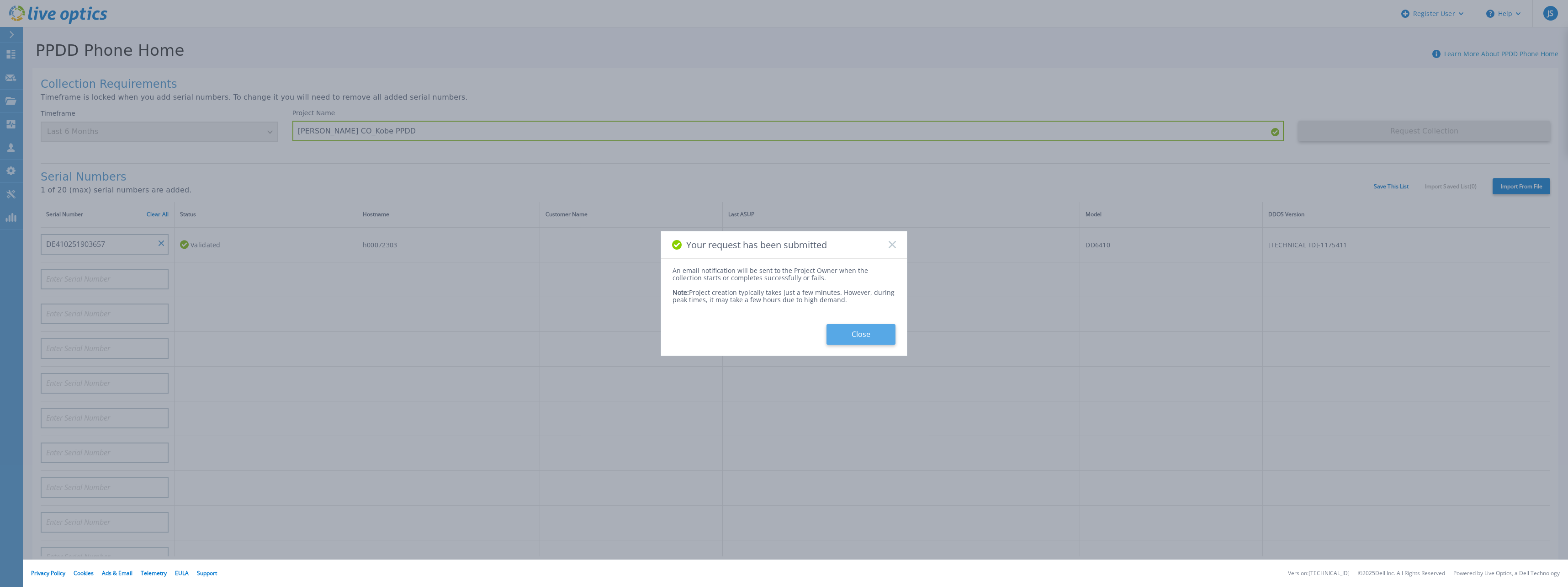
click at [863, 333] on button "Close" at bounding box center [861, 334] width 69 height 21
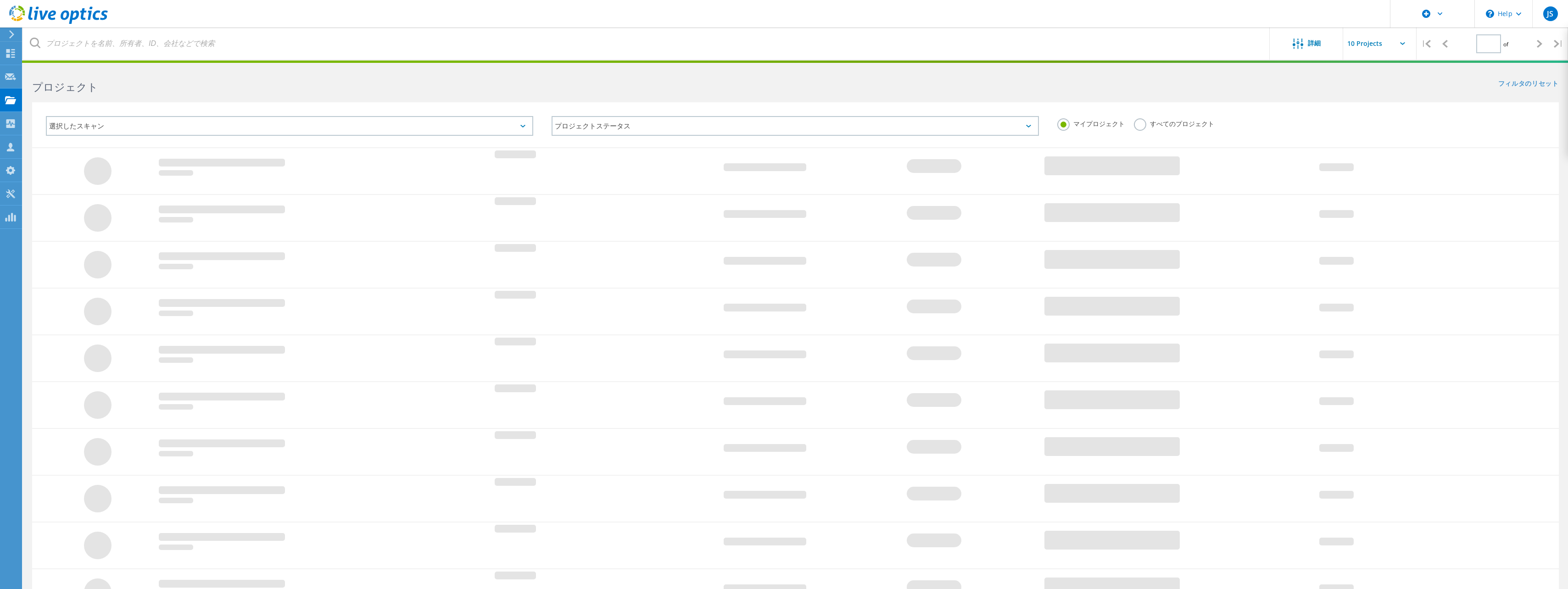
type input "1"
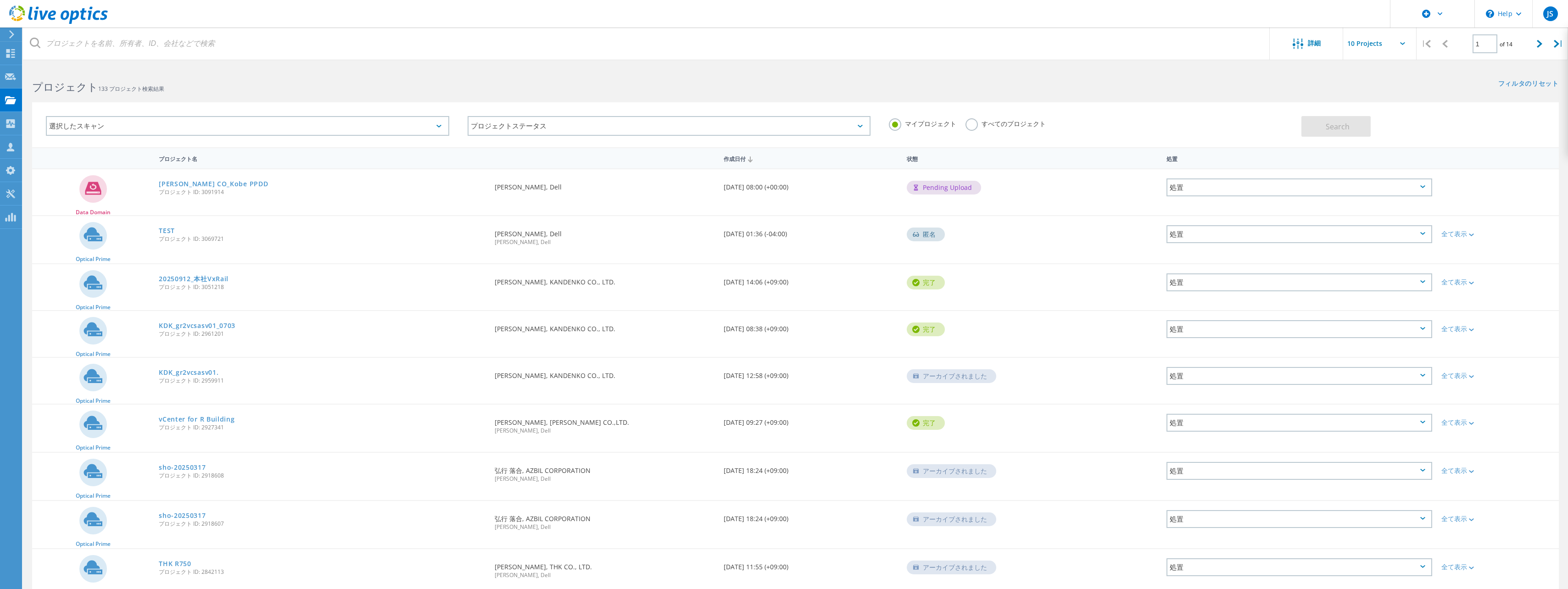
click at [20, 14] on icon at bounding box center [58, 15] width 98 height 19
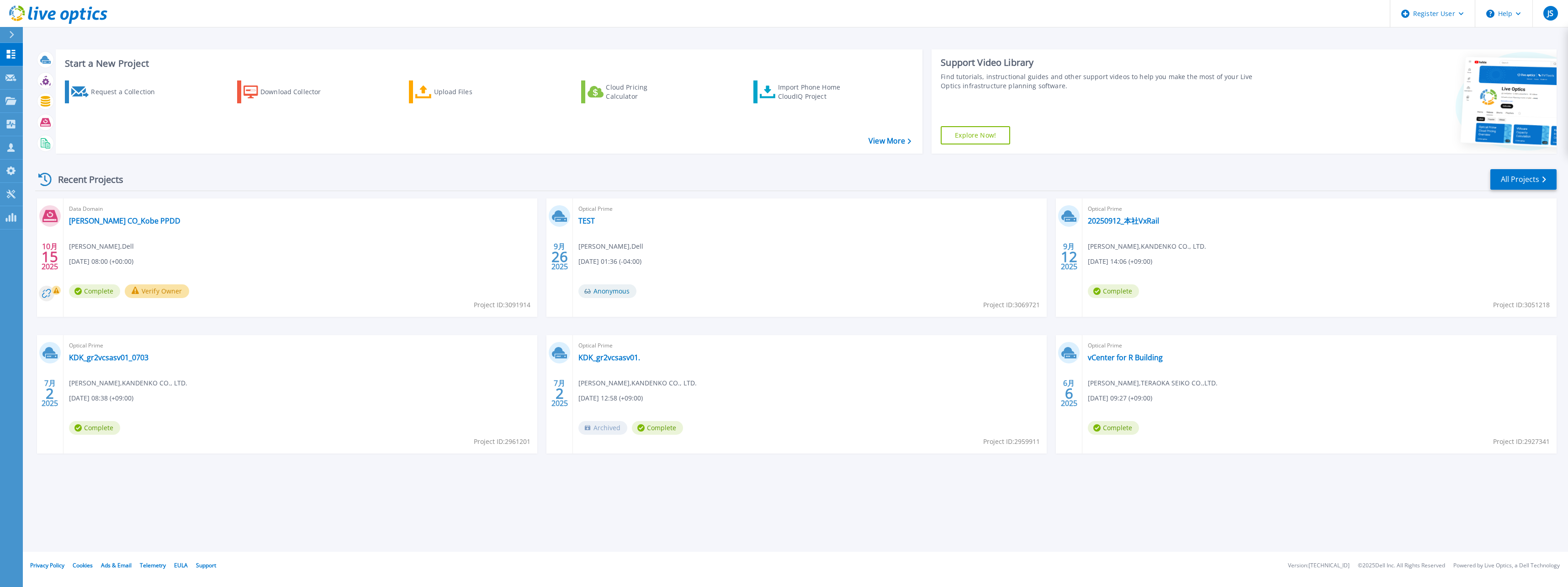
click at [145, 292] on button "Verify Owner" at bounding box center [157, 291] width 65 height 14
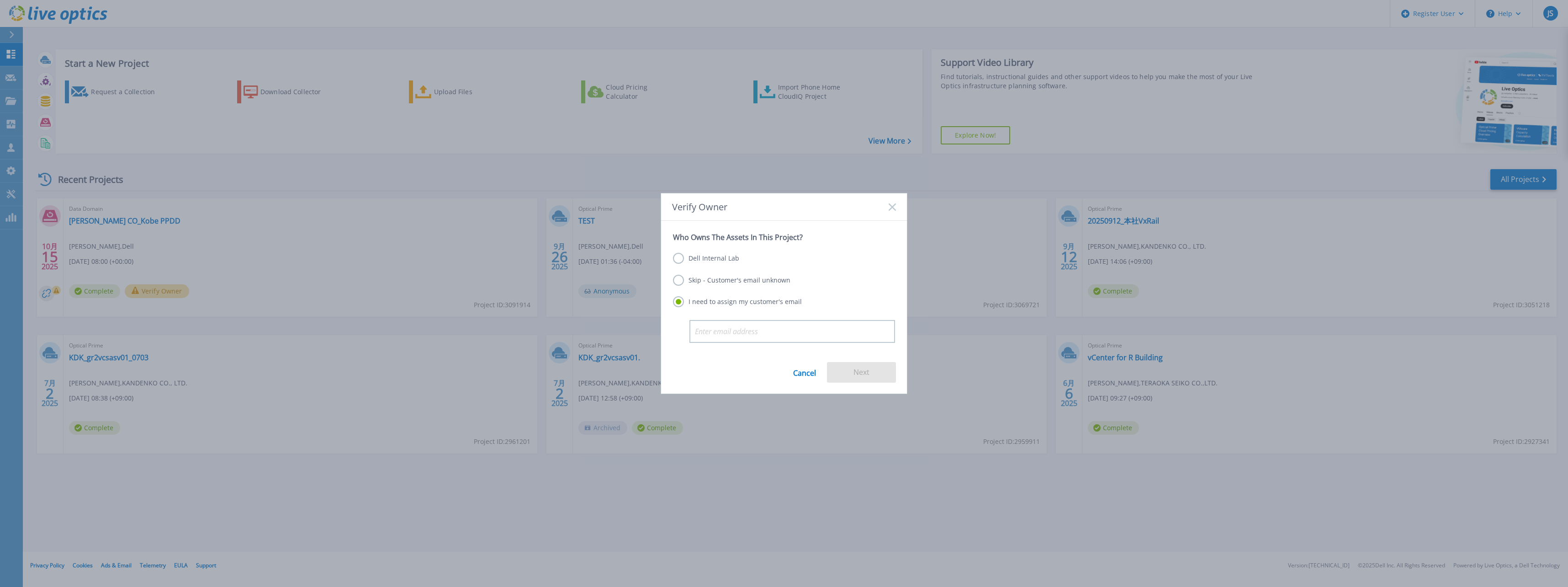
click at [754, 278] on label "Skip - Customer's email unknown" at bounding box center [732, 280] width 117 height 11
click at [0, 0] on input "Skip - Customer's email unknown" at bounding box center [0, 0] width 0 height 0
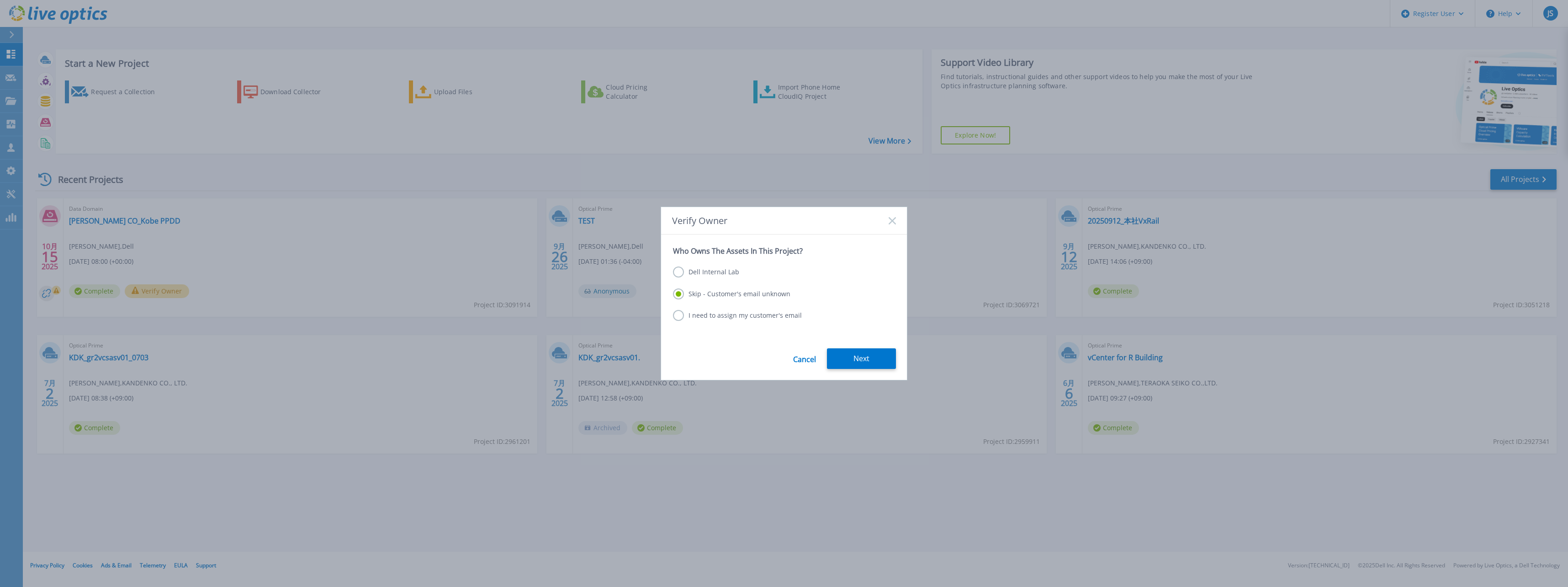
click at [721, 298] on label "Skip - Customer's email unknown" at bounding box center [732, 294] width 117 height 11
click at [0, 0] on input "Skip - Customer's email unknown" at bounding box center [0, 0] width 0 height 0
click at [852, 364] on button "Next" at bounding box center [861, 359] width 69 height 21
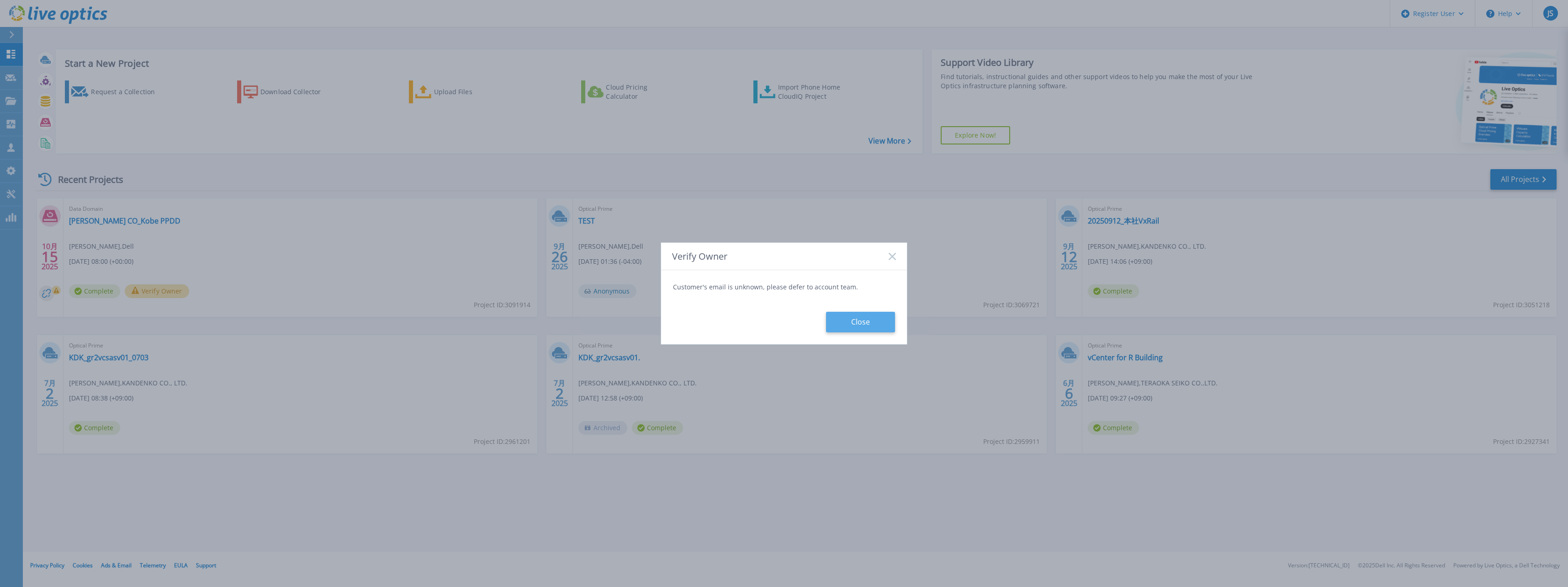
click at [864, 323] on button "Close" at bounding box center [860, 322] width 69 height 21
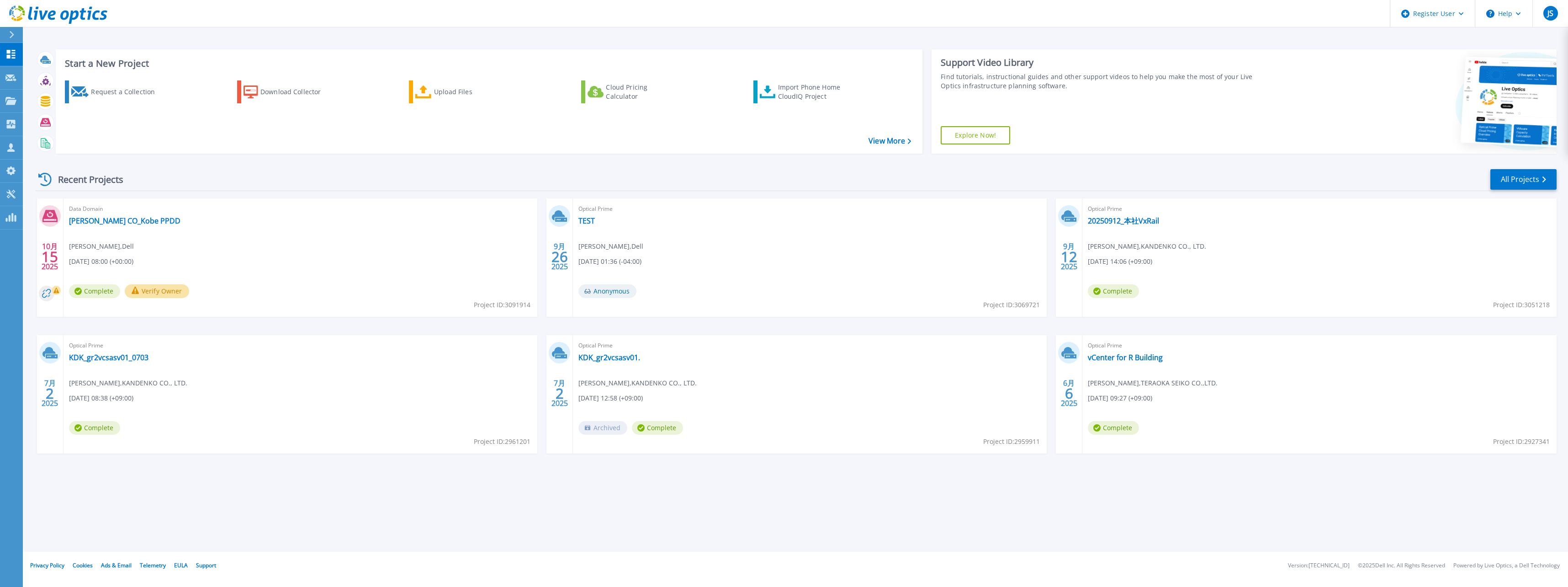
click at [54, 292] on icon at bounding box center [57, 290] width 5 height 5
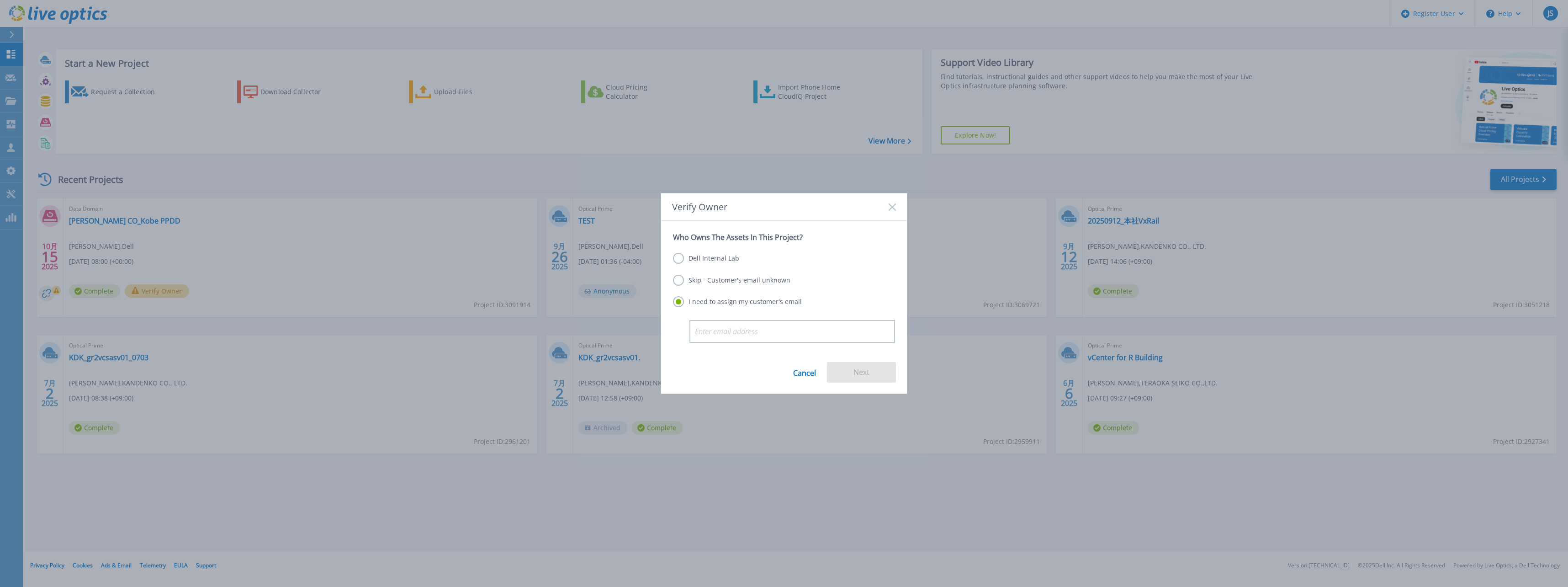
click at [721, 284] on label "Skip - Customer's email unknown" at bounding box center [732, 280] width 117 height 11
click at [0, 0] on input "Skip - Customer's email unknown" at bounding box center [0, 0] width 0 height 0
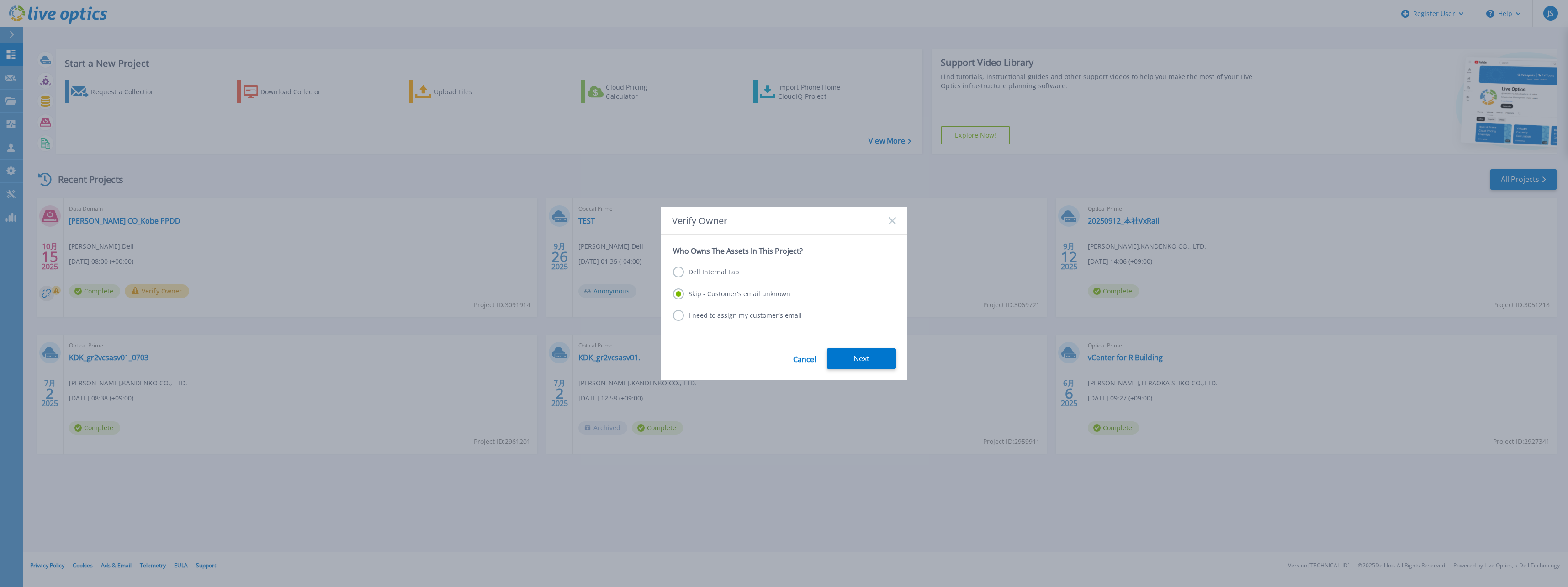
click at [804, 358] on link "Cancel" at bounding box center [805, 359] width 23 height 21
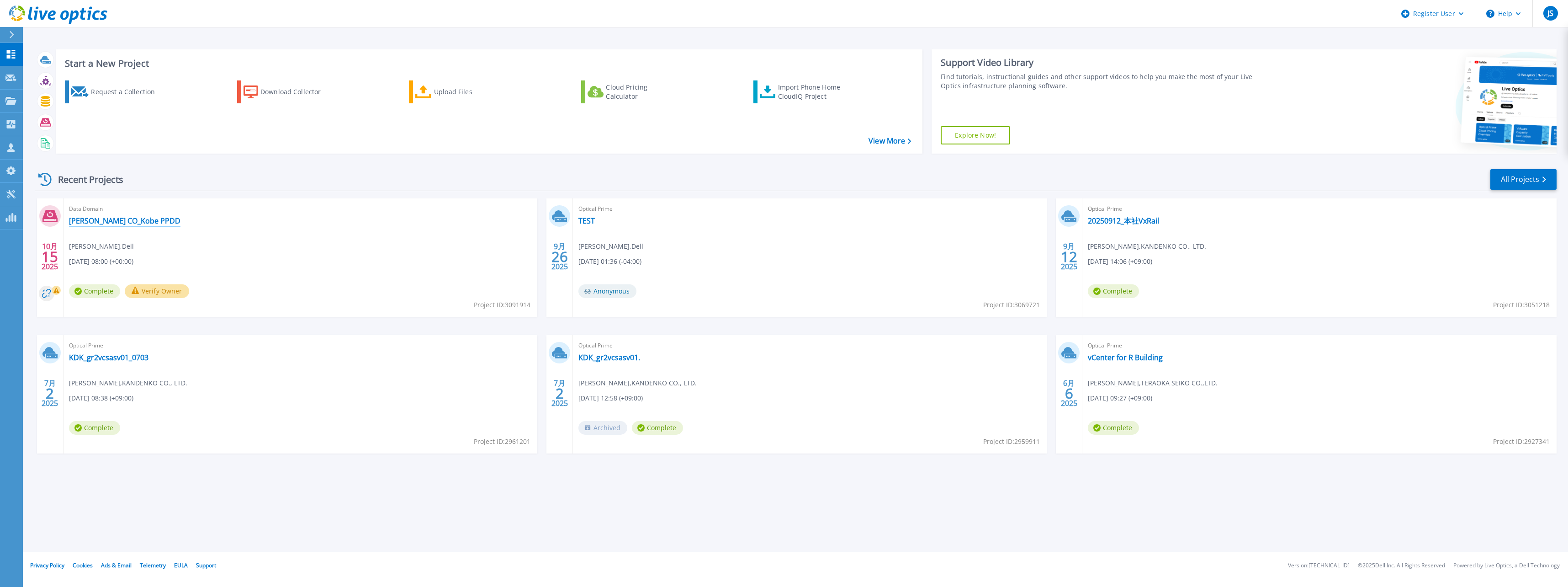
click at [142, 218] on link "[PERSON_NAME] CO_Kobe PPDD" at bounding box center [124, 220] width 111 height 9
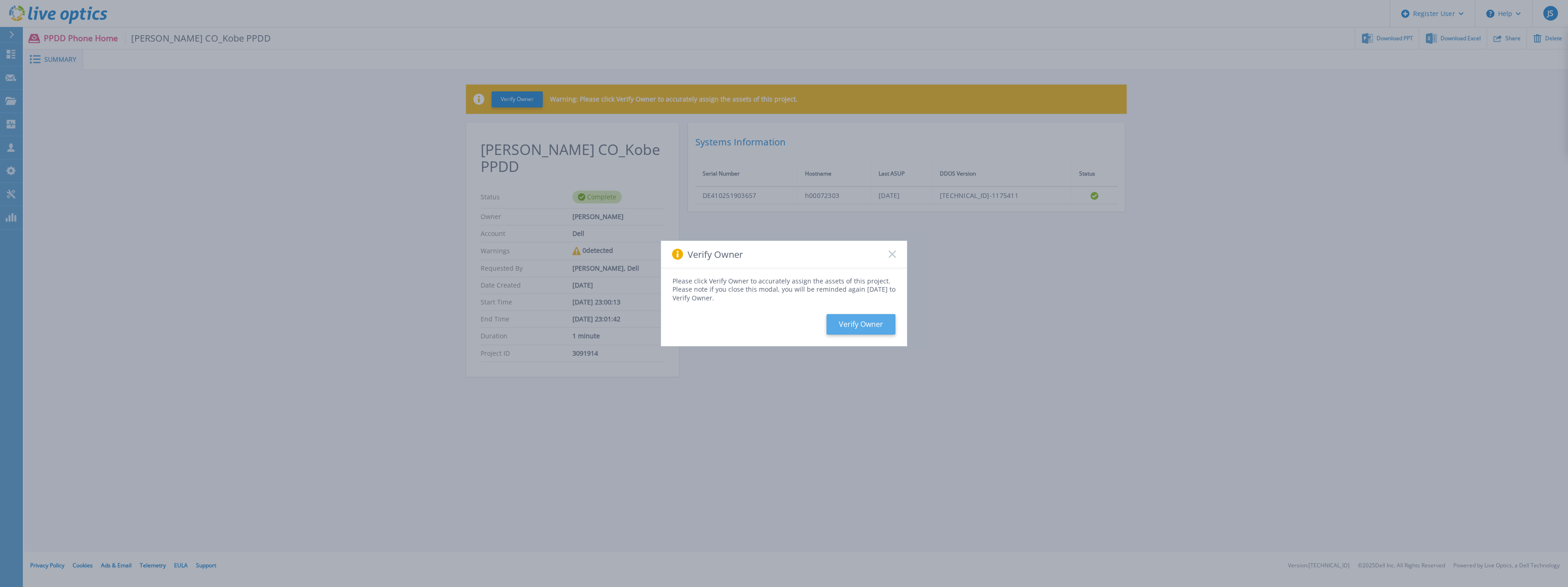
click at [854, 320] on button "Verify Owner" at bounding box center [861, 325] width 69 height 21
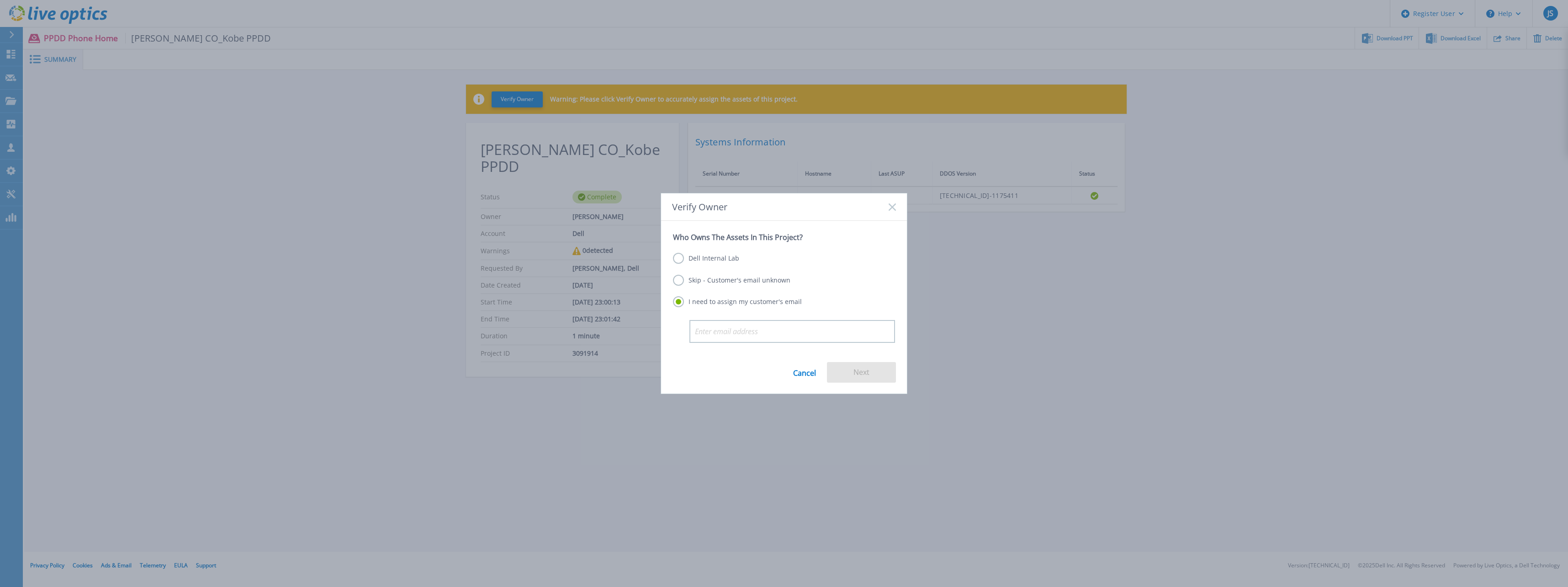
click at [692, 281] on label "Skip - Customer's email unknown" at bounding box center [732, 280] width 117 height 11
click at [0, 0] on input "Skip - Customer's email unknown" at bounding box center [0, 0] width 0 height 0
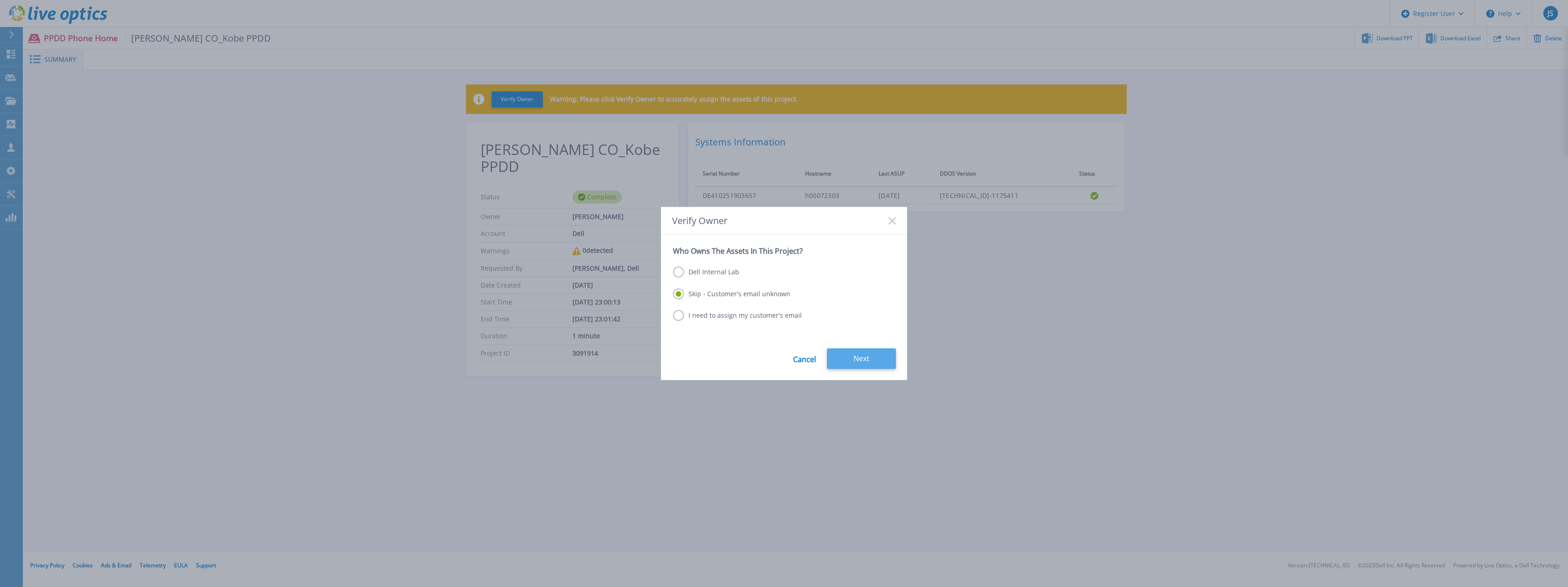
click at [854, 355] on button "Next" at bounding box center [861, 359] width 69 height 21
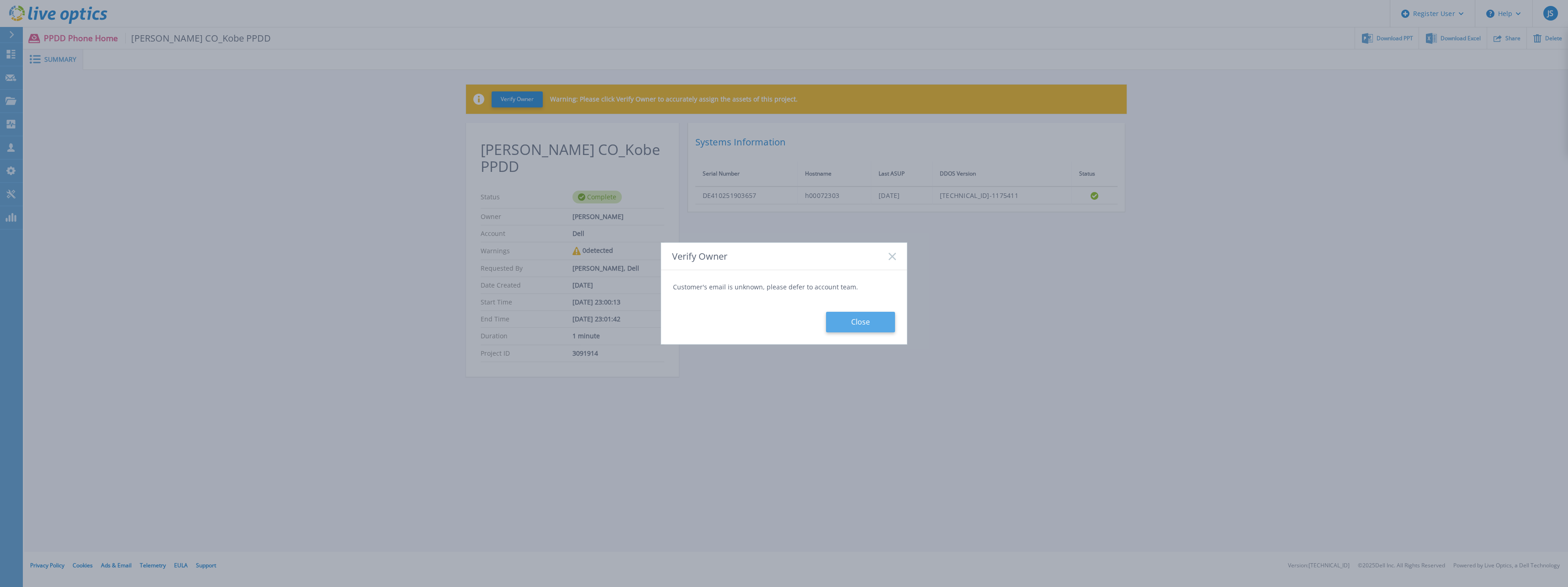
click at [856, 319] on button "Close" at bounding box center [860, 322] width 69 height 21
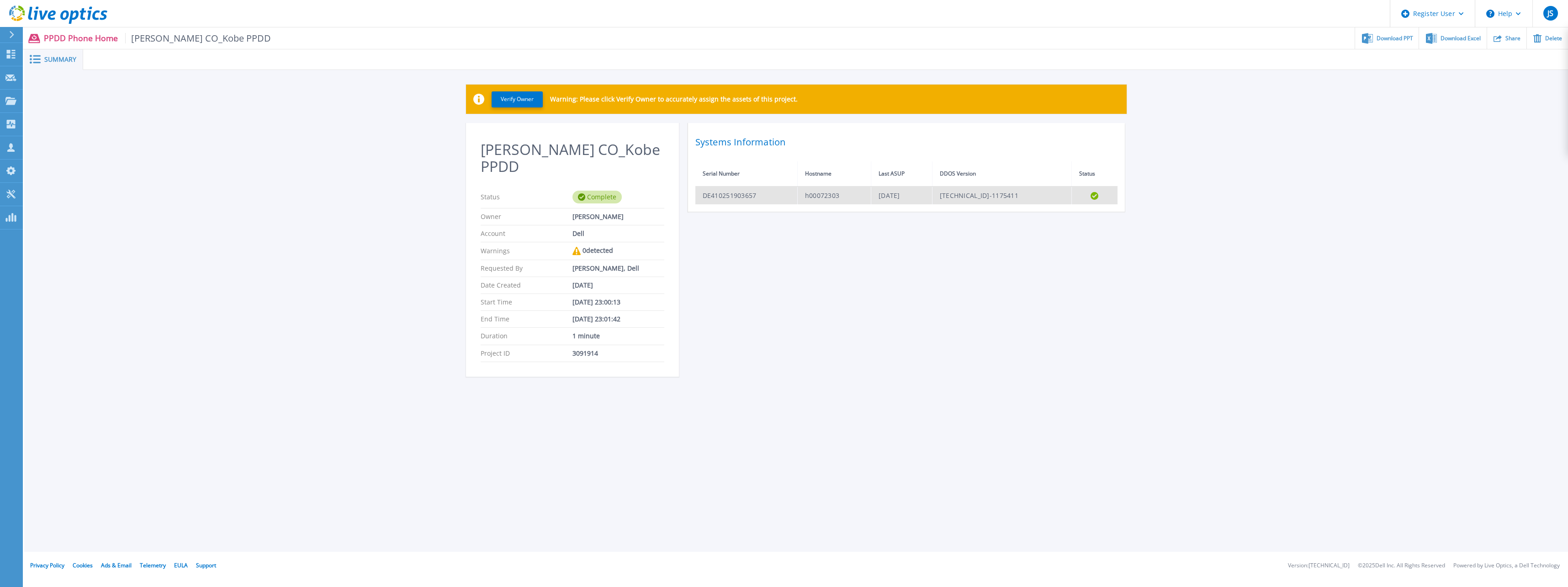
click at [744, 197] on td "DE410251903657" at bounding box center [746, 195] width 102 height 18
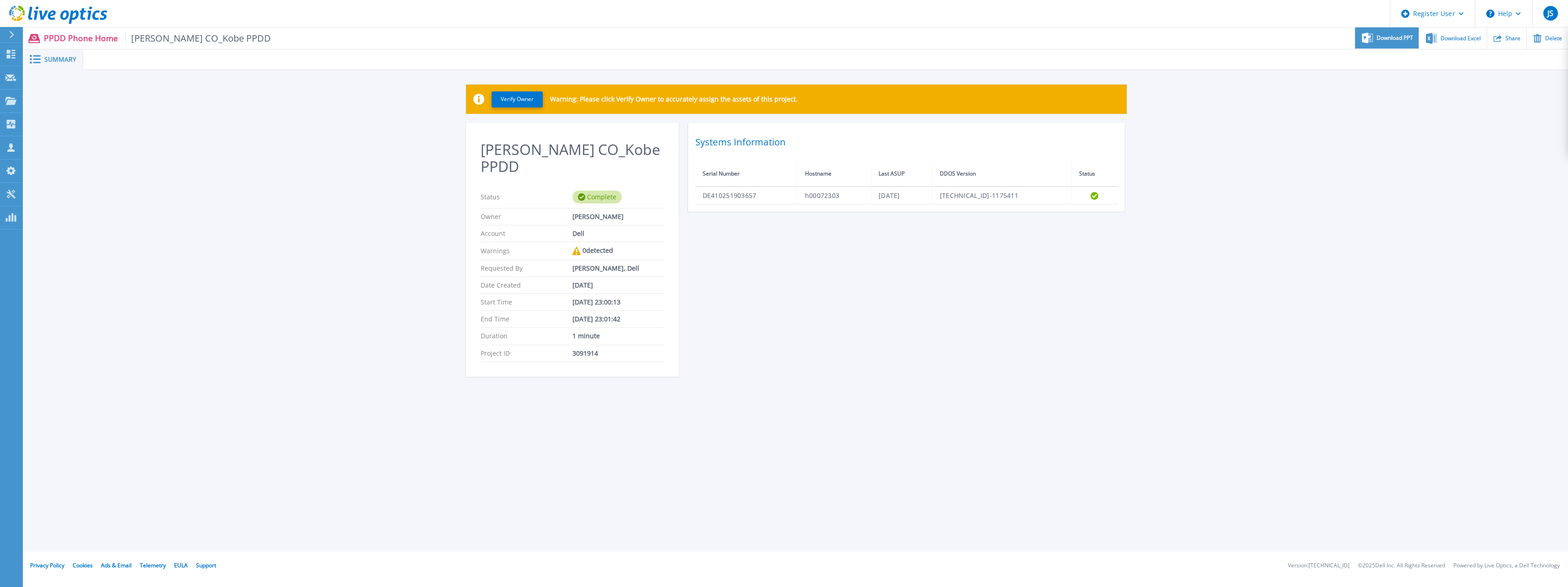
click at [1384, 36] on span "Download PPT" at bounding box center [1395, 38] width 37 height 5
click at [12, 9] on icon at bounding box center [12, 8] width 3 height 3
